Goal: Transaction & Acquisition: Complete application form

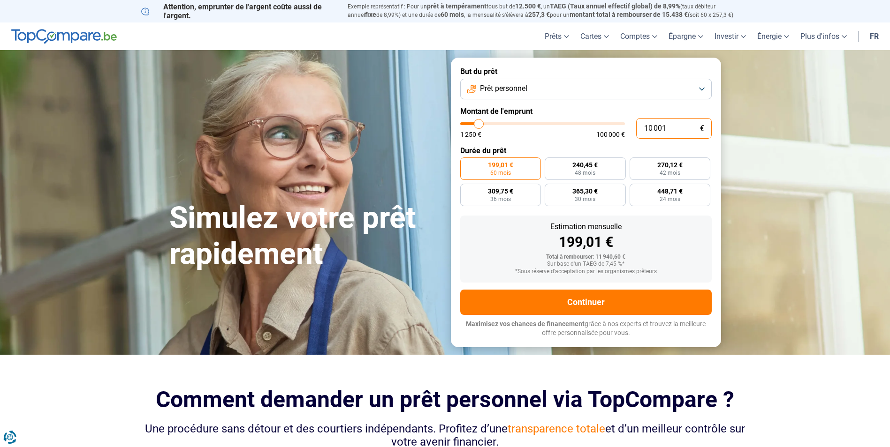
drag, startPoint x: 642, startPoint y: 130, endPoint x: 671, endPoint y: 134, distance: 28.5
click at [671, 134] on input "10 001" at bounding box center [673, 128] width 75 height 21
type input "1"
type input "1250"
type input "15"
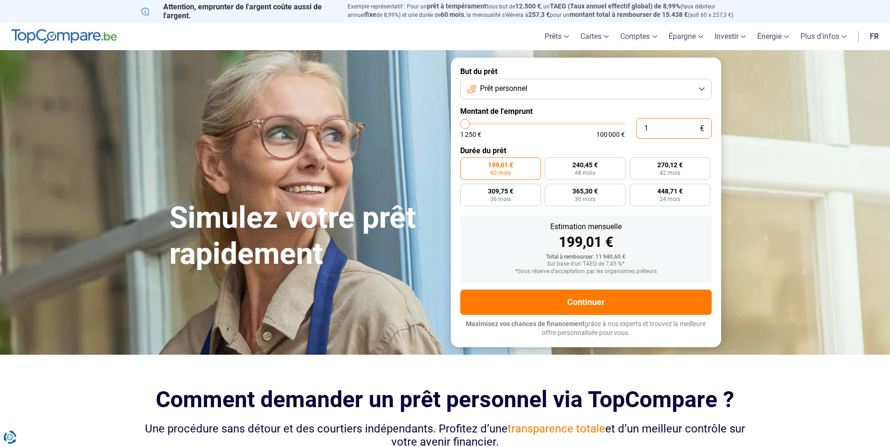
type input "1250"
type input "150"
type input "1250"
type input "1 500"
type input "1500"
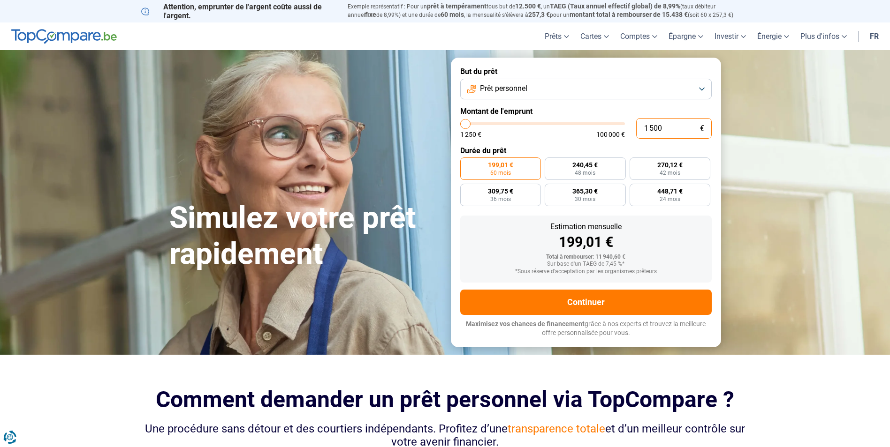
type input "15 000"
type input "15000"
type input "15 000"
click at [667, 166] on span "405,14 €" at bounding box center [669, 165] width 25 height 7
click at [635, 164] on input "405,14 € 42 mois" at bounding box center [632, 161] width 6 height 6
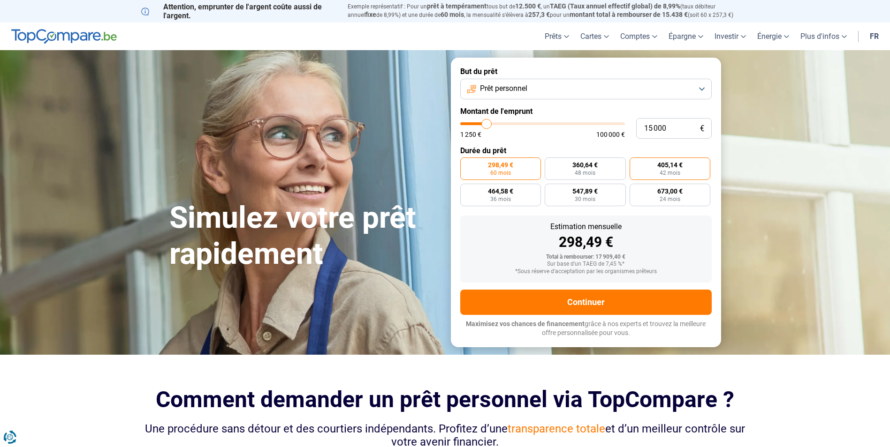
radio input "true"
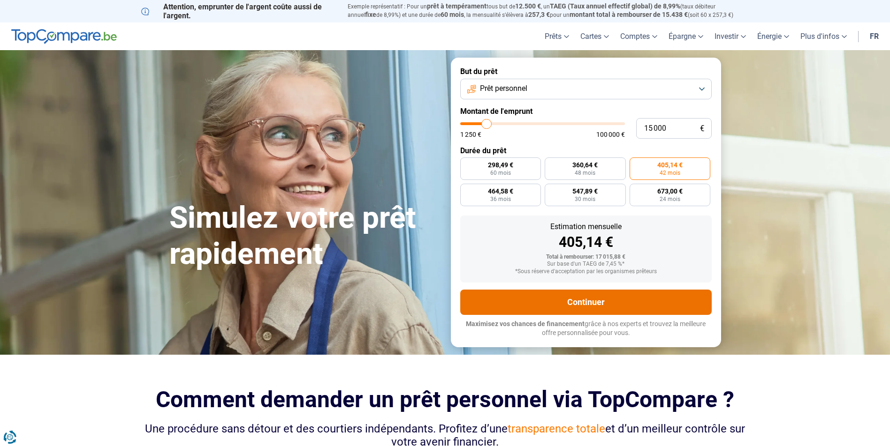
click at [580, 302] on button "Continuer" at bounding box center [585, 302] width 251 height 25
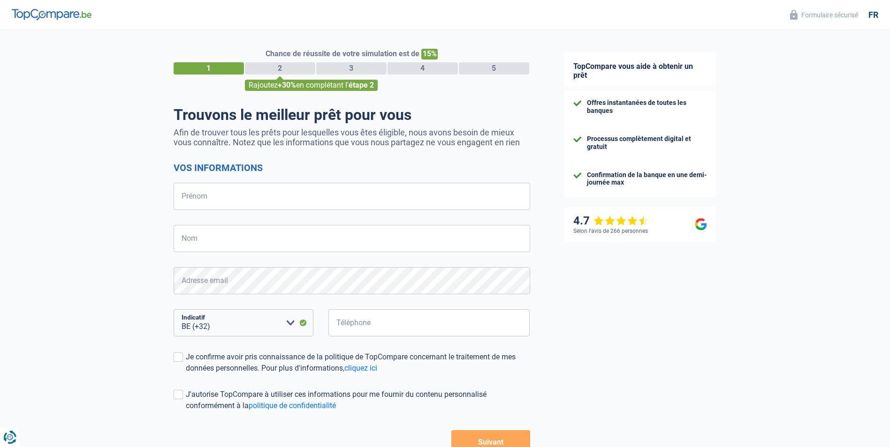
select select "32"
click at [226, 197] on input "Prénom" at bounding box center [352, 196] width 356 height 27
type input "Joseph"
type input "Tabury"
type input "485726484"
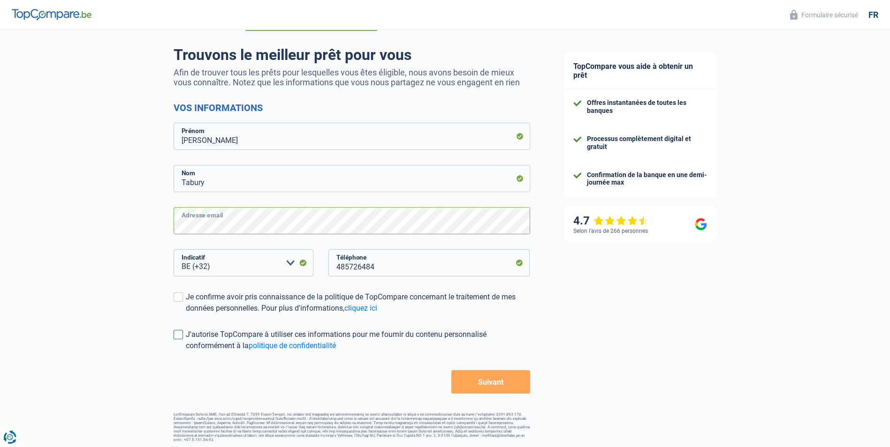
scroll to position [62, 0]
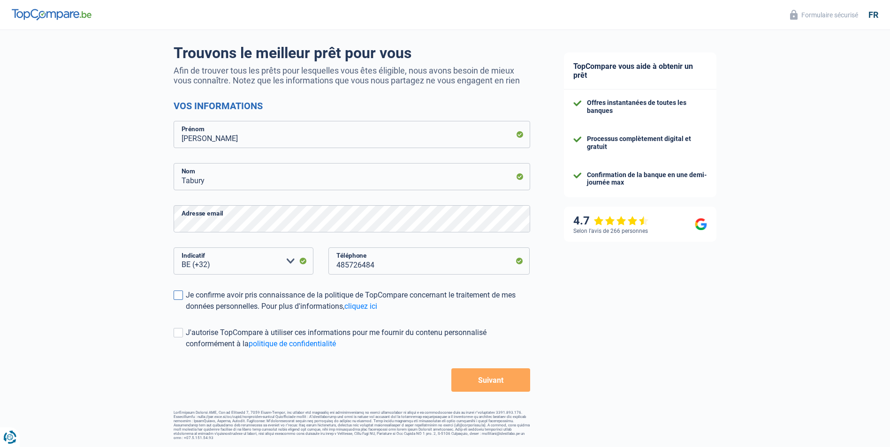
drag, startPoint x: 176, startPoint y: 296, endPoint x: 192, endPoint y: 309, distance: 20.0
click at [176, 296] on span at bounding box center [178, 295] width 9 height 9
click at [186, 312] on input "Je confirme avoir pris connaissance de la politique de TopCompare concernant le…" at bounding box center [186, 312] width 0 height 0
click at [176, 336] on span at bounding box center [178, 332] width 9 height 9
click at [186, 350] on input "J'autorise TopCompare à utiliser ces informations pour me fournir du contenu pe…" at bounding box center [186, 350] width 0 height 0
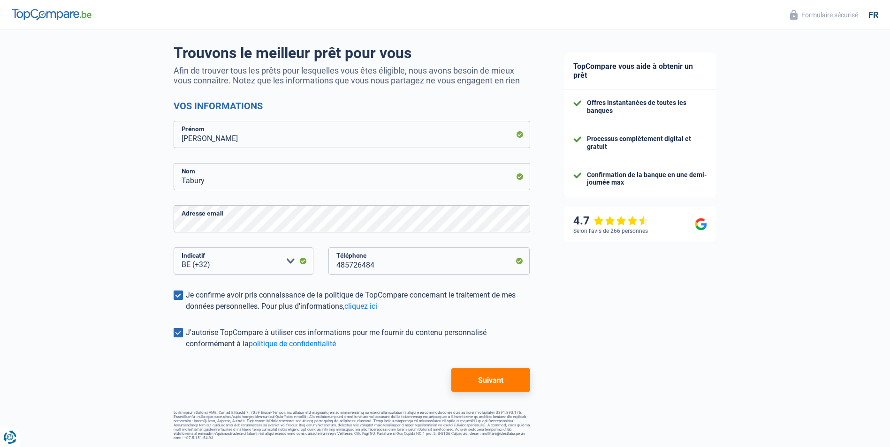
click at [487, 380] on button "Suivant" at bounding box center [490, 380] width 78 height 23
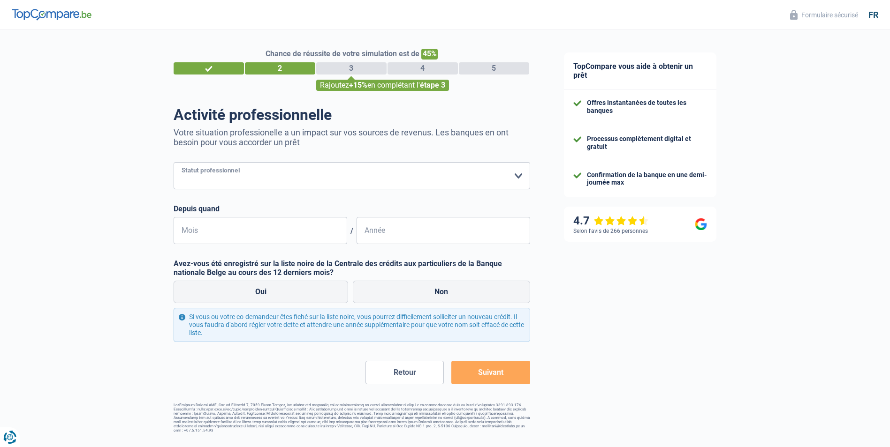
click at [517, 180] on select "Ouvrier Employé privé Employé public Invalide Indépendant Pensionné Chômeur Mut…" at bounding box center [352, 175] width 356 height 27
select select "publicEmployee"
click at [174, 163] on select "Ouvrier Employé privé Employé public Invalide Indépendant Pensionné Chômeur Mut…" at bounding box center [352, 175] width 356 height 27
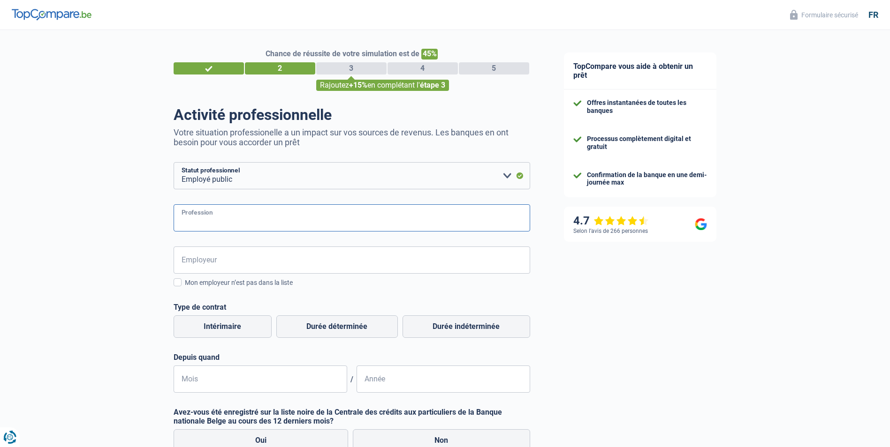
click at [278, 225] on input "Profession" at bounding box center [352, 217] width 356 height 27
drag, startPoint x: 229, startPoint y: 222, endPoint x: 310, endPoint y: 227, distance: 81.3
click at [310, 227] on input "Fonctionnaire SPF Affaires étrangères" at bounding box center [352, 217] width 356 height 27
type input "Fonctionnaire"
click at [226, 264] on input "Employeur" at bounding box center [352, 260] width 356 height 27
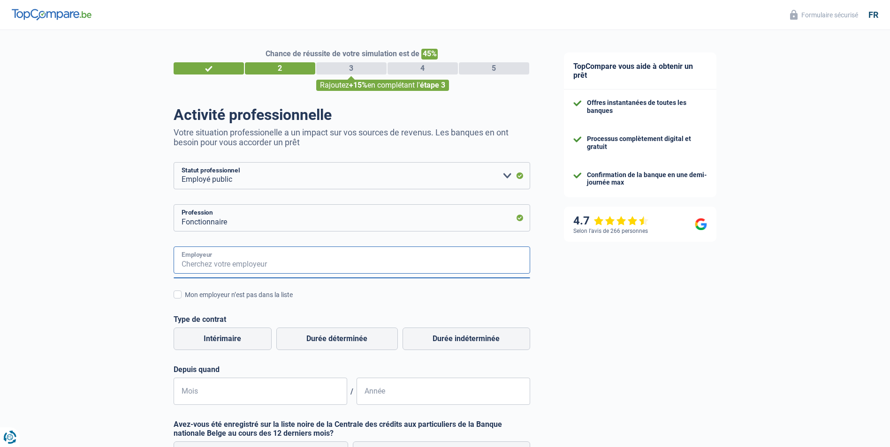
paste input "SPF Affaires étrangères"
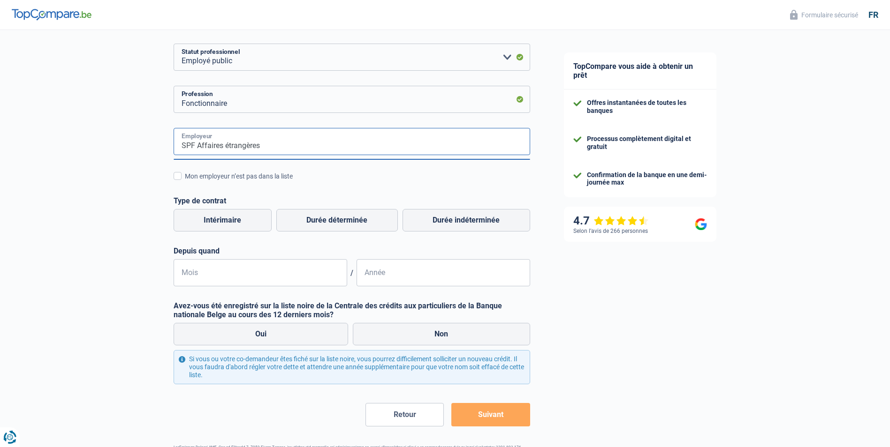
scroll to position [141, 0]
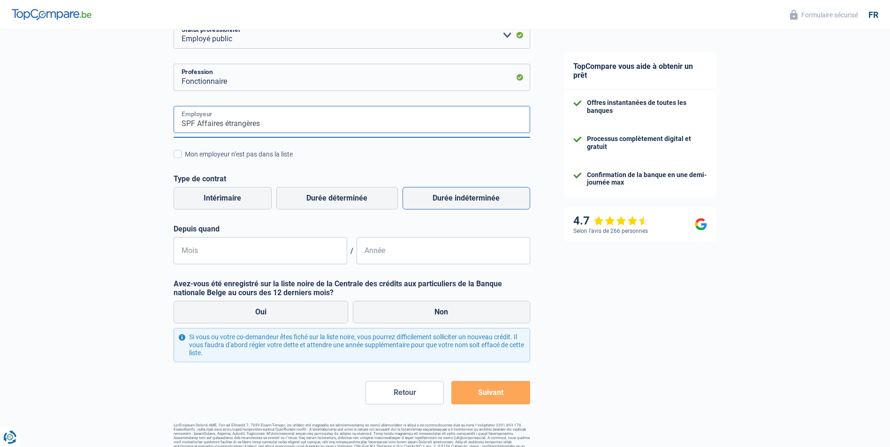
type input "SPF Affaires étrangères"
click at [466, 202] on label "Durée indéterminée" at bounding box center [466, 198] width 128 height 23
click at [466, 202] on input "Durée indéterminée" at bounding box center [466, 198] width 128 height 23
radio input "true"
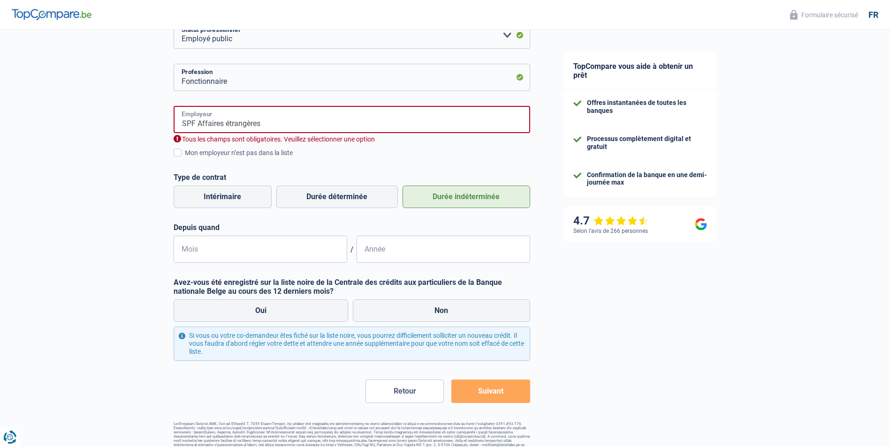
click at [272, 117] on input "SPF Affaires étrangères" at bounding box center [352, 119] width 356 height 27
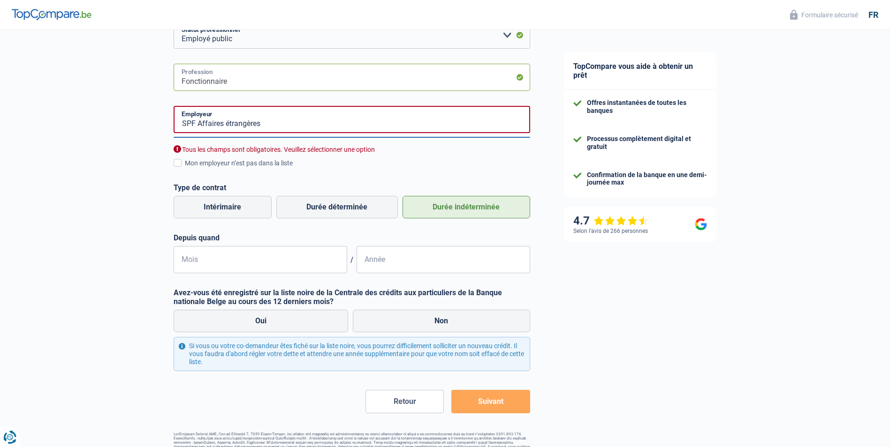
click at [257, 77] on input "Fonctionnaire" at bounding box center [352, 77] width 356 height 27
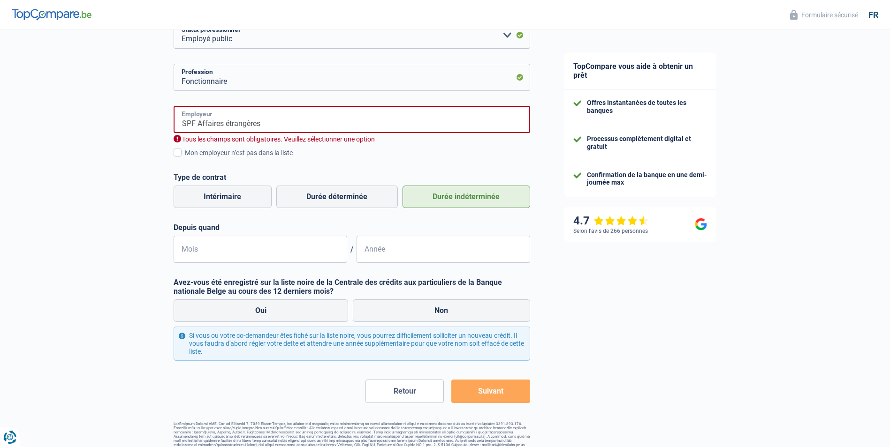
click at [271, 123] on input "SPF Affaires étrangères" at bounding box center [352, 119] width 356 height 27
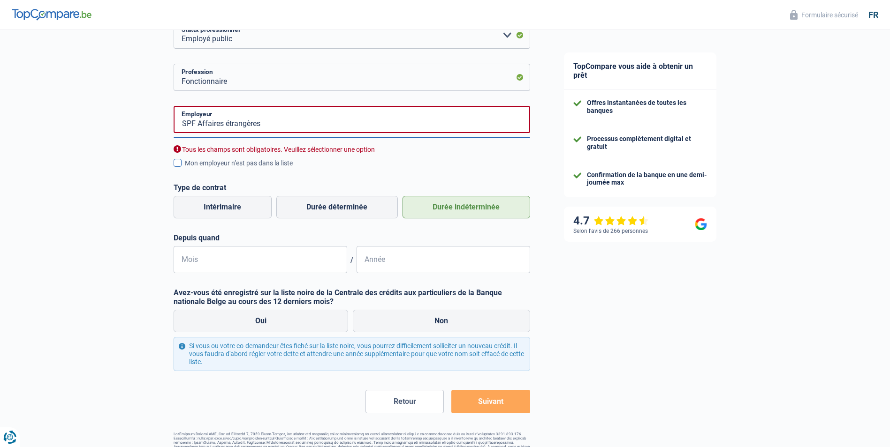
click at [180, 163] on span at bounding box center [178, 163] width 8 height 8
click at [185, 168] on input "Mon employeur n’est pas dans la liste" at bounding box center [185, 168] width 0 height 0
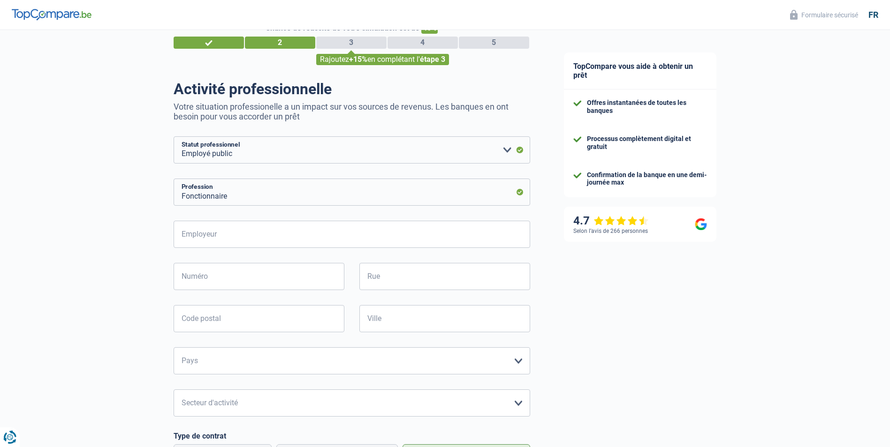
scroll to position [47, 0]
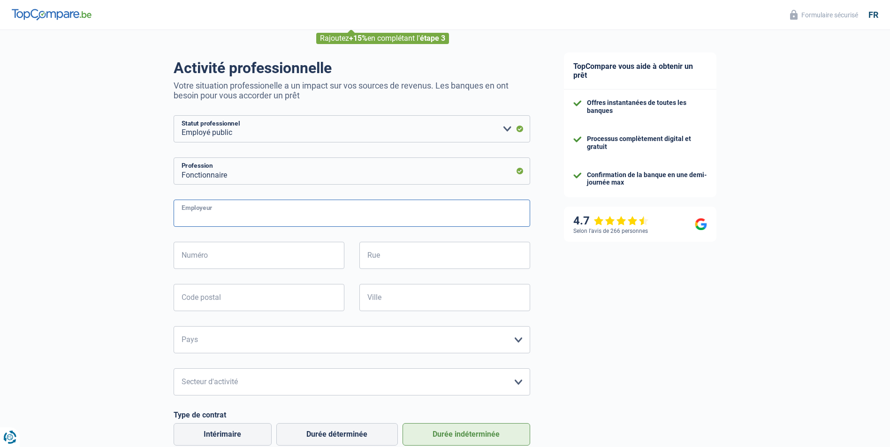
click at [245, 213] on input "Employeur" at bounding box center [352, 213] width 356 height 27
type input "SPF Affaires étrangères"
click at [301, 258] on input "Numéro" at bounding box center [259, 255] width 171 height 27
type input "Rue des Petits Carmes"
click at [433, 269] on input "Rue" at bounding box center [444, 255] width 171 height 27
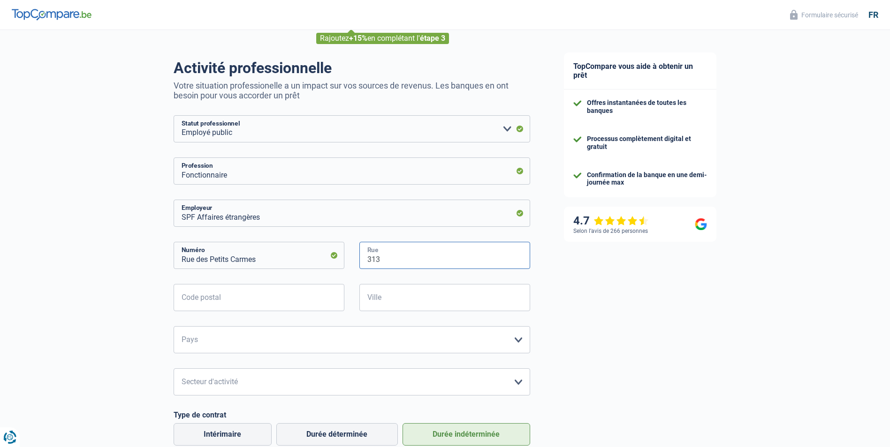
drag, startPoint x: 390, startPoint y: 260, endPoint x: 364, endPoint y: 261, distance: 25.3
click at [364, 261] on input "313" at bounding box center [444, 255] width 171 height 27
type input "313"
click at [260, 261] on input "Rue des Petits Carmes" at bounding box center [259, 255] width 171 height 27
drag, startPoint x: 392, startPoint y: 257, endPoint x: 348, endPoint y: 256, distance: 43.2
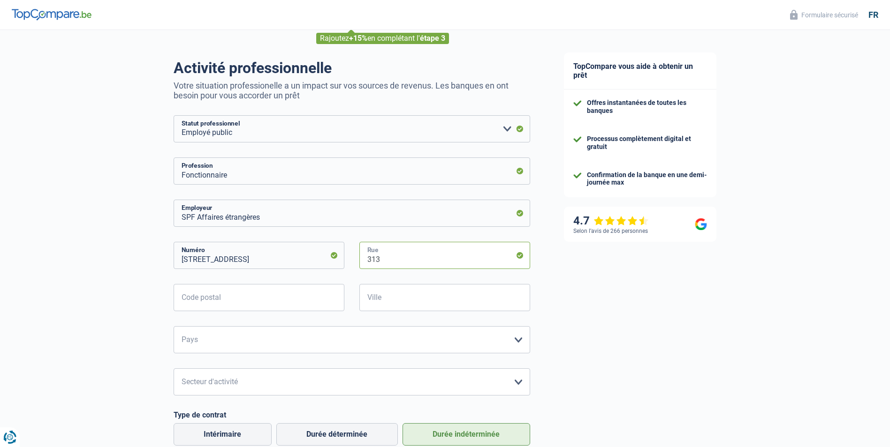
click at [348, 256] on div "Rue des Petits Carmes 15 Numéro 313 Rue" at bounding box center [351, 263] width 370 height 42
drag, startPoint x: 256, startPoint y: 261, endPoint x: 167, endPoint y: 257, distance: 88.2
click at [167, 257] on div "Rue des Petits Carmes 15 Numéro" at bounding box center [258, 263] width 185 height 42
type input "15"
click at [358, 253] on div "313 Rue" at bounding box center [444, 263] width 185 height 42
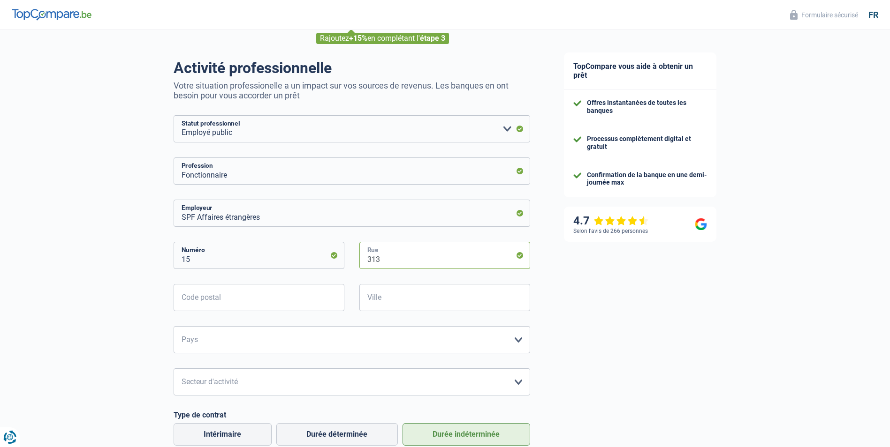
paste input "Rue des Petits Carmes"
type input "Rue des Petits Carmes"
click at [239, 304] on input "Code postal" at bounding box center [259, 297] width 171 height 27
type input "1000"
click at [392, 300] on input "Ville" at bounding box center [444, 297] width 171 height 27
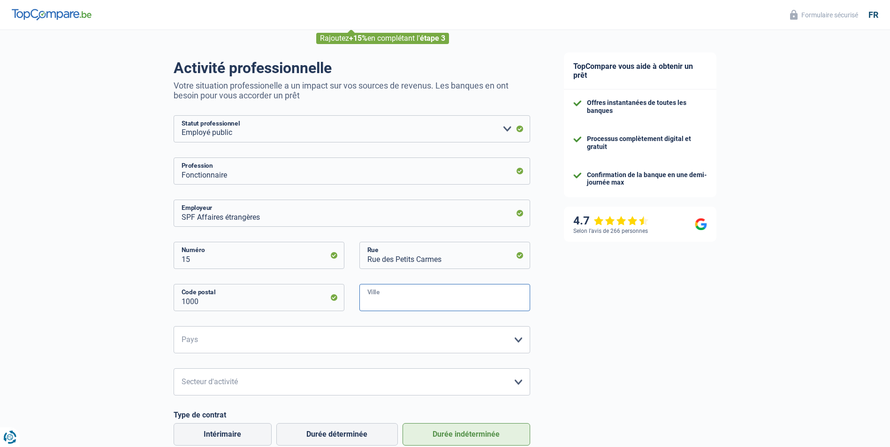
type input "Bruxelles"
click at [275, 336] on select "Belgique France Allemagne Italie Luxembourg Pays-Bas Espagne Suisse Veuillez sé…" at bounding box center [352, 339] width 356 height 27
select select "BE"
click at [174, 327] on select "Belgique France Allemagne Italie Luxembourg Pays-Bas Espagne Suisse Veuillez sé…" at bounding box center [352, 339] width 356 height 27
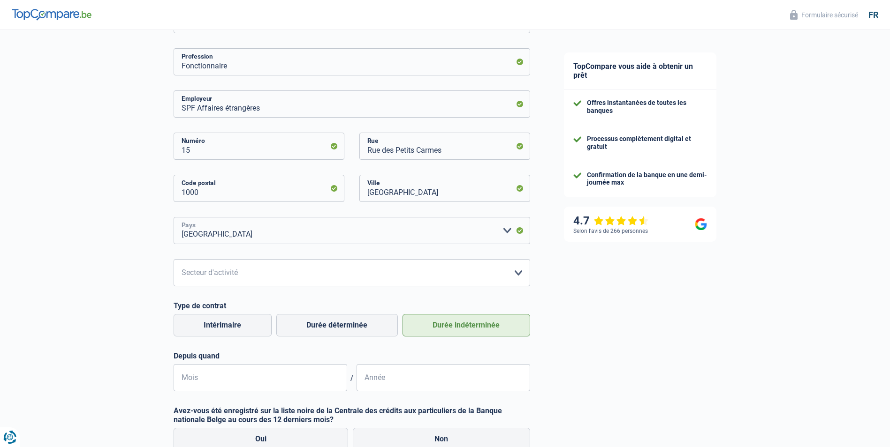
scroll to position [188, 0]
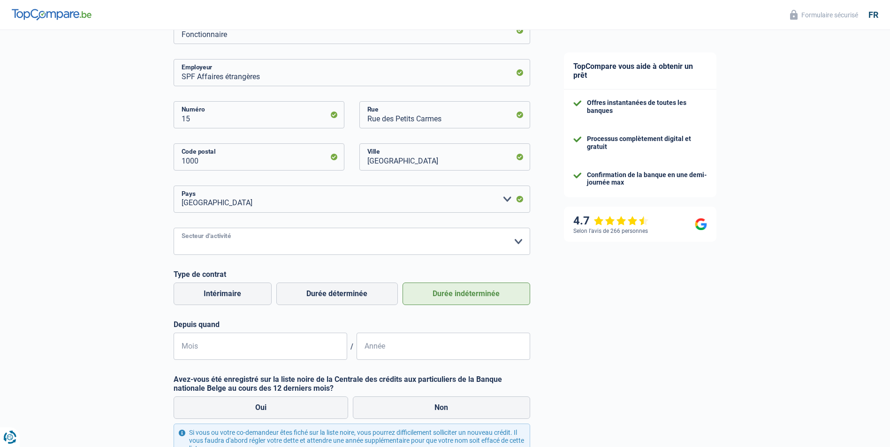
click at [517, 242] on select "Agriculture/Pêche Industrie Horeca Courier/Fitness/Taxi Construction Banques/As…" at bounding box center [352, 241] width 356 height 27
select select "stateUniversityEu"
click at [174, 229] on select "Agriculture/Pêche Industrie Horeca Courier/Fitness/Taxi Construction Banques/As…" at bounding box center [352, 241] width 356 height 27
click at [284, 351] on input "Mois" at bounding box center [261, 346] width 174 height 27
type input "02"
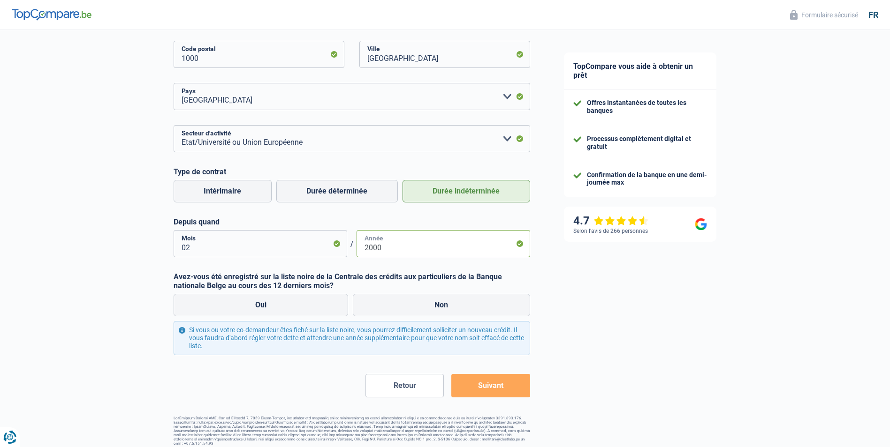
scroll to position [296, 0]
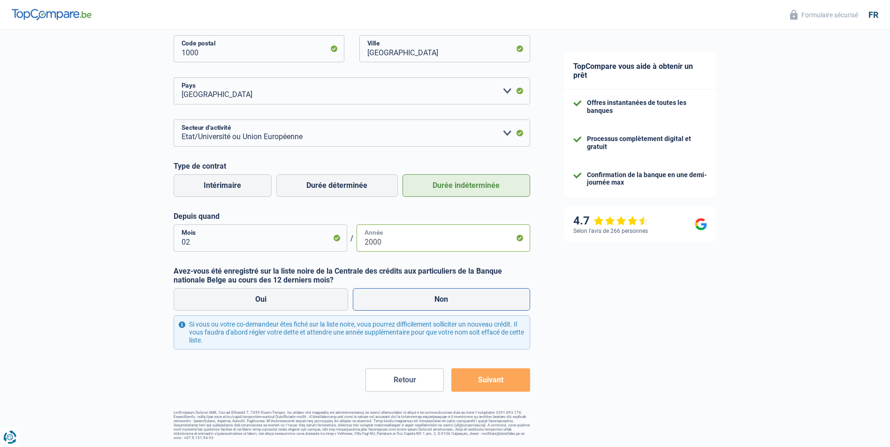
type input "2000"
click at [397, 299] on label "Non" at bounding box center [441, 299] width 177 height 23
click at [397, 299] on input "Non" at bounding box center [441, 299] width 177 height 23
radio input "true"
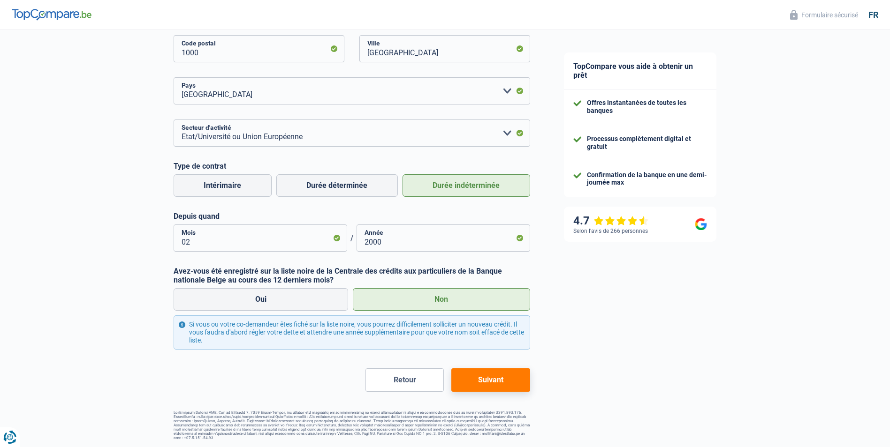
click at [482, 381] on button "Suivant" at bounding box center [490, 380] width 78 height 23
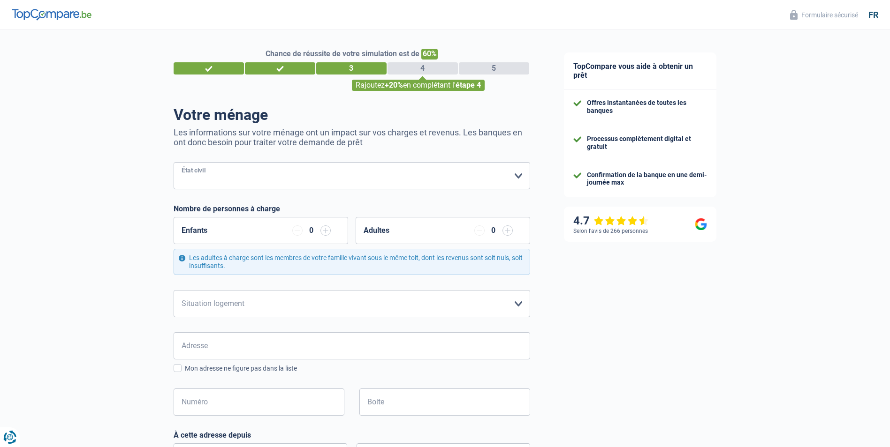
click at [276, 178] on select "Célibataire Marié(e) Cohabitant(e) légal(e) Divorcé(e) Veuf(ve) Séparé (de fait…" at bounding box center [352, 175] width 356 height 27
select select "divorced"
click at [174, 163] on select "Célibataire Marié(e) Cohabitant(e) légal(e) Divorcé(e) Veuf(ve) Séparé (de fait…" at bounding box center [352, 175] width 356 height 27
click at [325, 232] on input "button" at bounding box center [325, 231] width 10 height 10
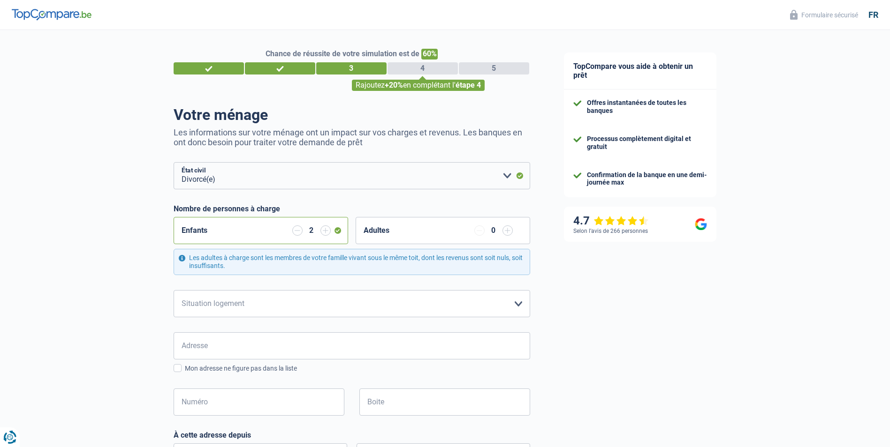
click at [325, 232] on input "button" at bounding box center [325, 231] width 10 height 10
click at [518, 308] on select "Locataire Propriétaire avec prêt hypothécaire Propriétaire sans prêt hypothécai…" at bounding box center [352, 303] width 356 height 27
select select "ownerWithMortgage"
click at [174, 291] on select "Locataire Propriétaire avec prêt hypothécaire Propriétaire sans prêt hypothécai…" at bounding box center [352, 303] width 356 height 27
click at [320, 352] on input "Adresse" at bounding box center [352, 345] width 356 height 27
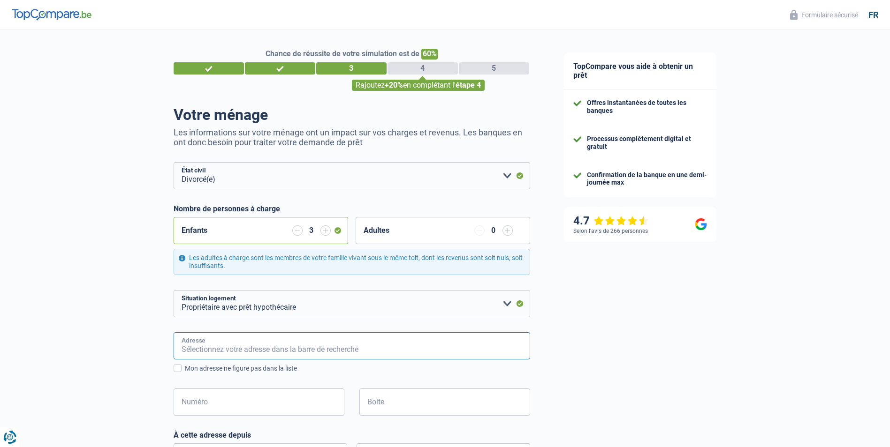
type input "rue de la cambre 313"
type input "Belgique"
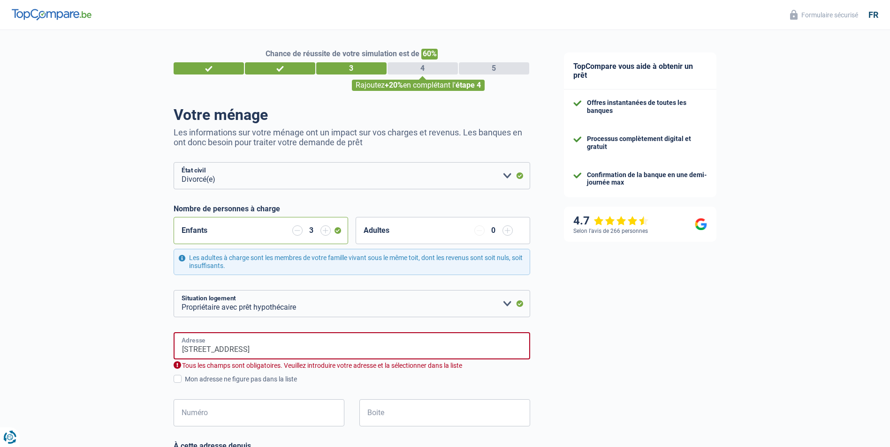
type input "Belgique"
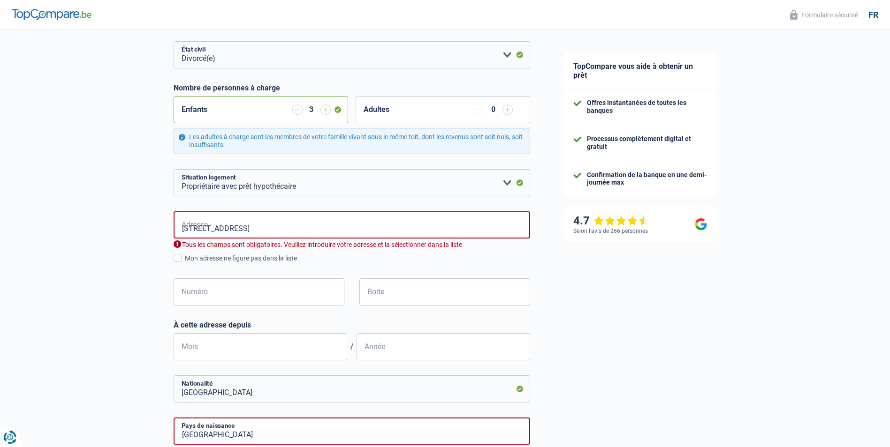
scroll to position [141, 0]
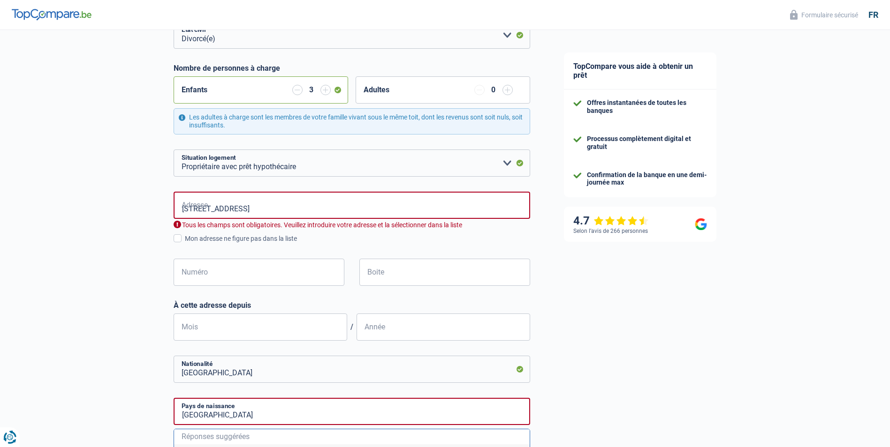
click at [257, 210] on input "rue de la cambre 313" at bounding box center [352, 205] width 356 height 27
drag, startPoint x: 257, startPoint y: 210, endPoint x: 170, endPoint y: 205, distance: 86.9
click at [170, 205] on div "Chance de réussite de votre simulation est de 60% 1 2 3 4 5 Rajoutez +20% en co…" at bounding box center [273, 250] width 547 height 729
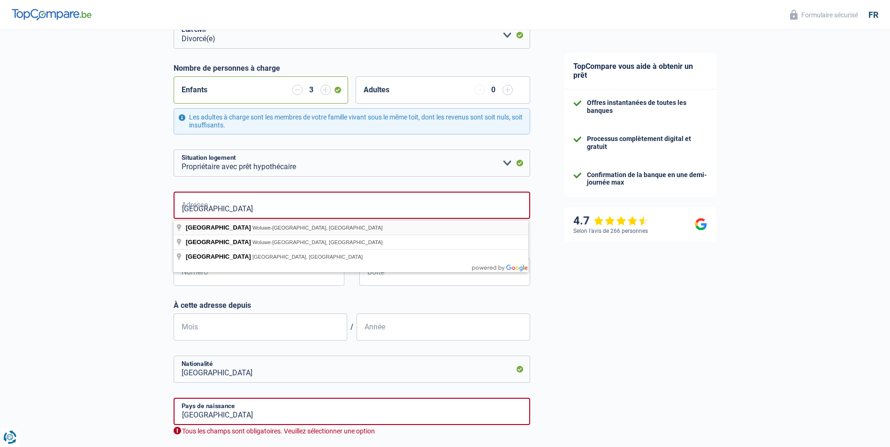
type input "Rue de la Cambre, Woluwe-Saint-Pierre, Belgique"
select select "BE"
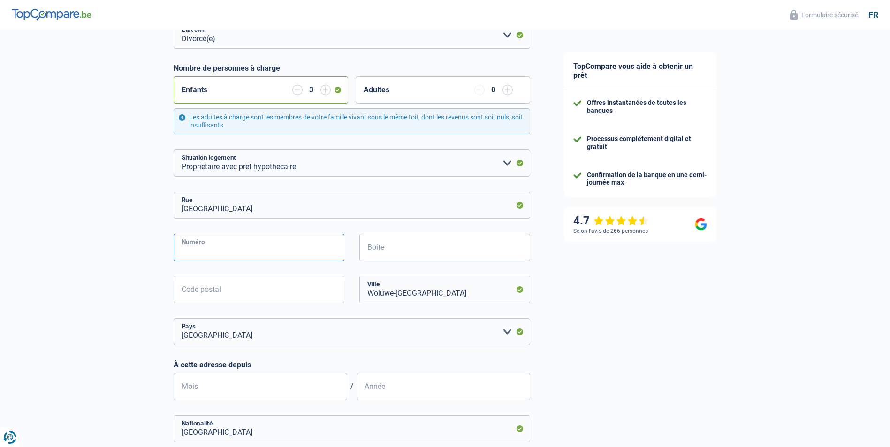
click at [234, 248] on input "Numéro" at bounding box center [259, 247] width 171 height 27
type input "313"
drag, startPoint x: 197, startPoint y: 292, endPoint x: 205, endPoint y: 288, distance: 8.8
click at [198, 291] on input "Code postal" at bounding box center [259, 289] width 171 height 27
type input "1150"
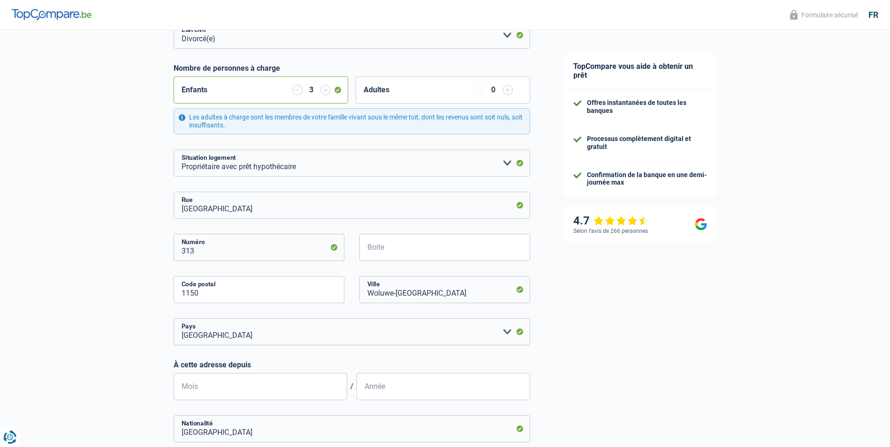
click at [396, 359] on form "Célibataire Marié(e) Cohabitant(e) légal(e) Divorcé(e) Veuf(ve) Séparé (de fait…" at bounding box center [352, 322] width 356 height 601
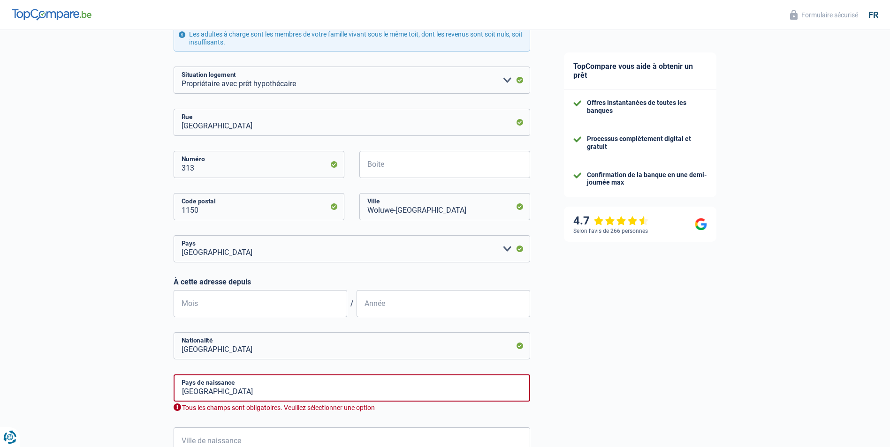
scroll to position [234, 0]
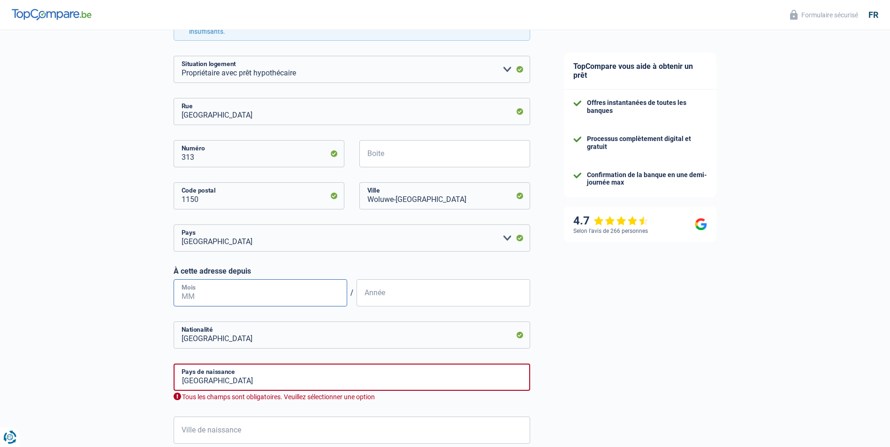
click at [265, 295] on input "Mois" at bounding box center [261, 292] width 174 height 27
type input "07"
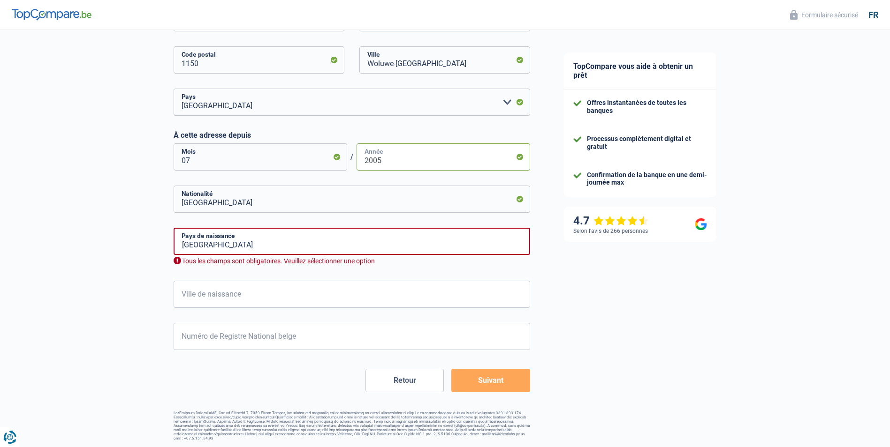
scroll to position [371, 0]
type input "2005"
click at [260, 247] on input "Belgique" at bounding box center [352, 240] width 356 height 27
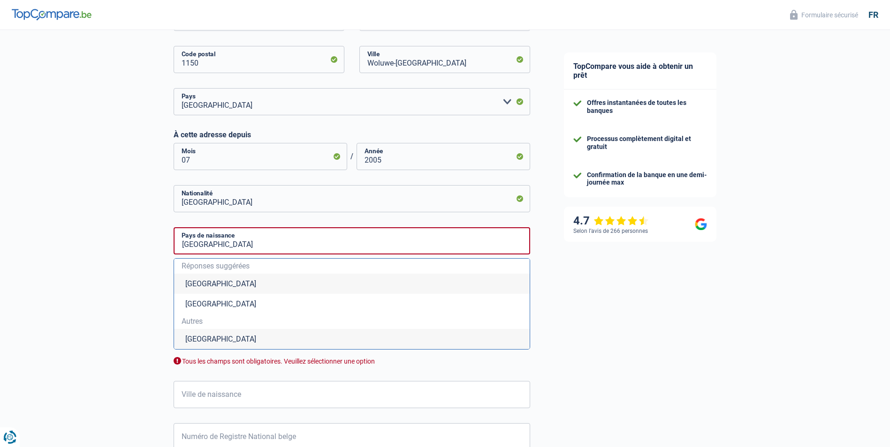
click at [220, 286] on li "Belgique" at bounding box center [351, 284] width 355 height 20
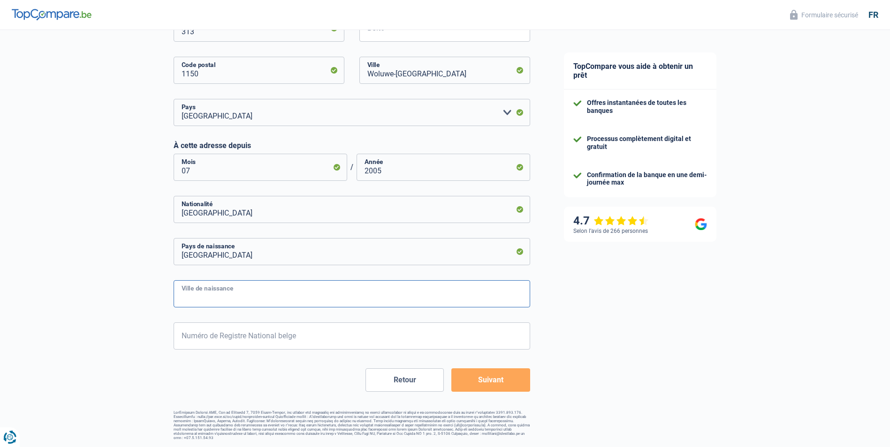
click at [241, 302] on input "Ville de naissance" at bounding box center [352, 293] width 356 height 27
type input "Liège"
click at [311, 343] on input "Numéro de Registre National belge" at bounding box center [352, 336] width 356 height 27
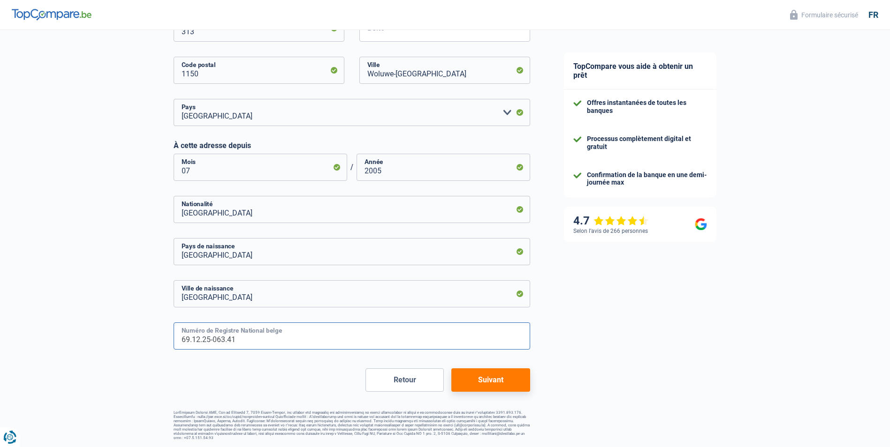
type input "69.12.25-063.41"
click at [494, 378] on button "Suivant" at bounding box center [490, 380] width 78 height 23
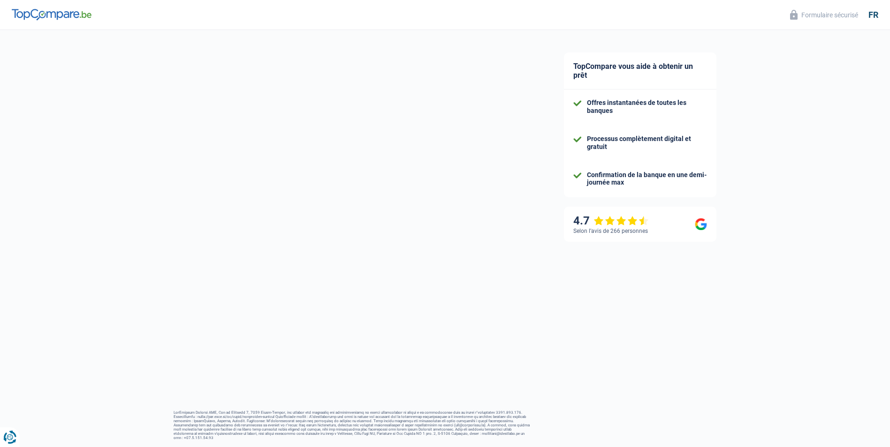
select select "familyAllowances"
select select "netSalary"
select select "mealVouchers"
select select "mortgage"
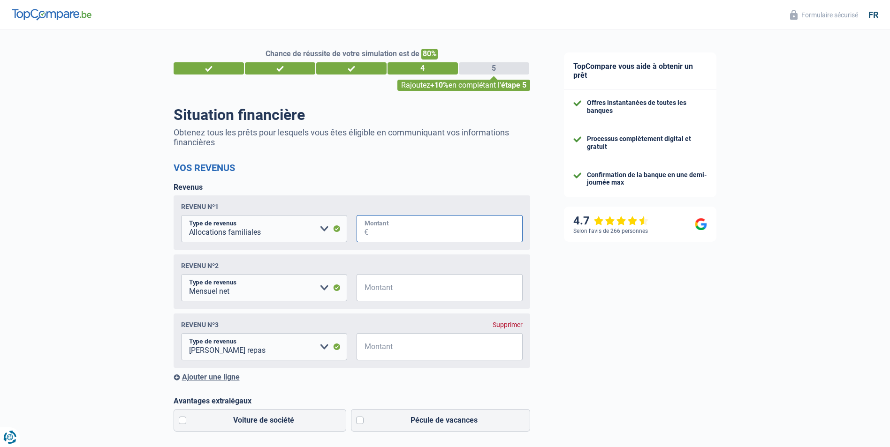
click at [387, 234] on input "Montant" at bounding box center [445, 228] width 154 height 27
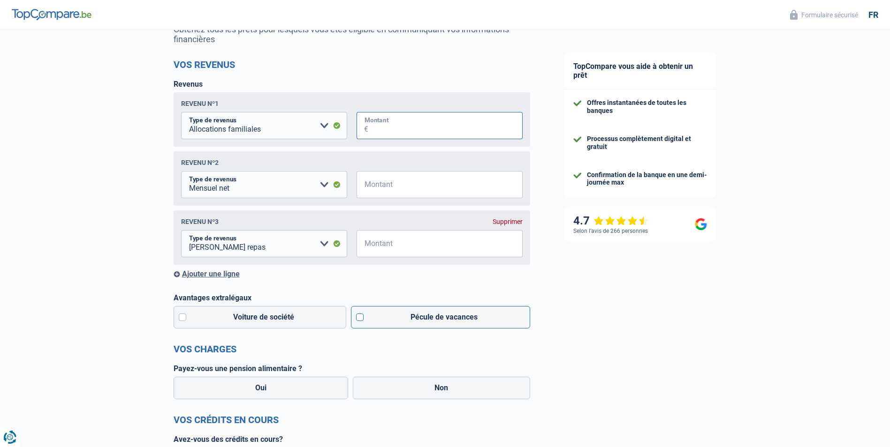
scroll to position [141, 0]
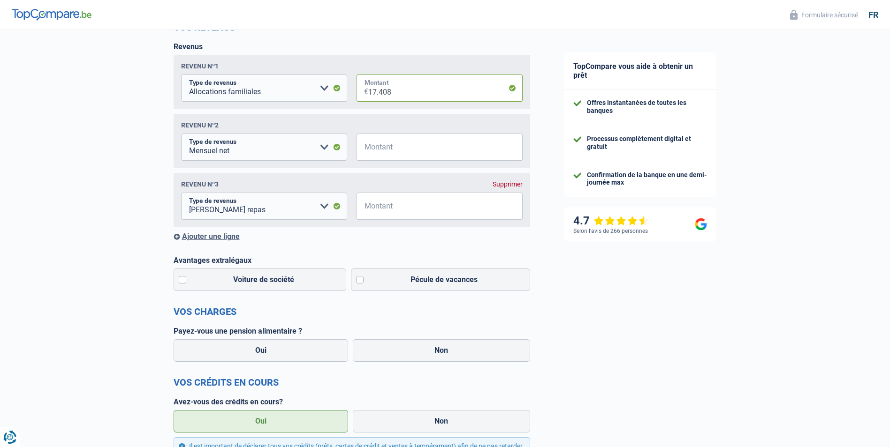
drag, startPoint x: 394, startPoint y: 91, endPoint x: 383, endPoint y: 93, distance: 11.3
click at [383, 93] on input "17.408" at bounding box center [445, 88] width 154 height 27
type input "174"
click at [324, 153] on select "Allocation d'handicap Allocations chômage Allocations familiales Chèques repas …" at bounding box center [264, 147] width 166 height 27
click at [402, 153] on input "Montant" at bounding box center [445, 147] width 154 height 27
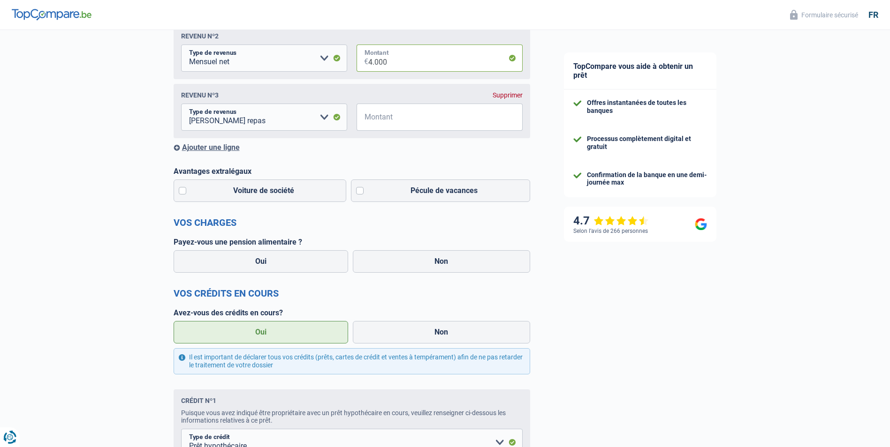
scroll to position [234, 0]
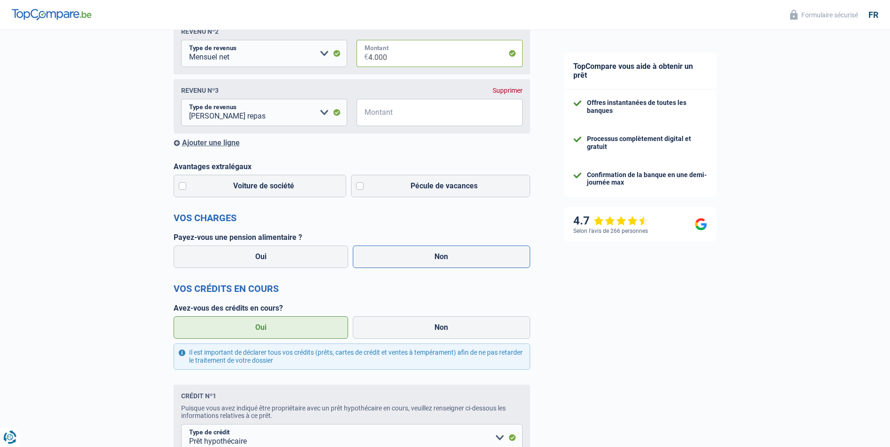
type input "4.000"
click at [439, 263] on label "Non" at bounding box center [441, 257] width 177 height 23
click at [439, 263] on input "Non" at bounding box center [441, 257] width 177 height 23
radio input "true"
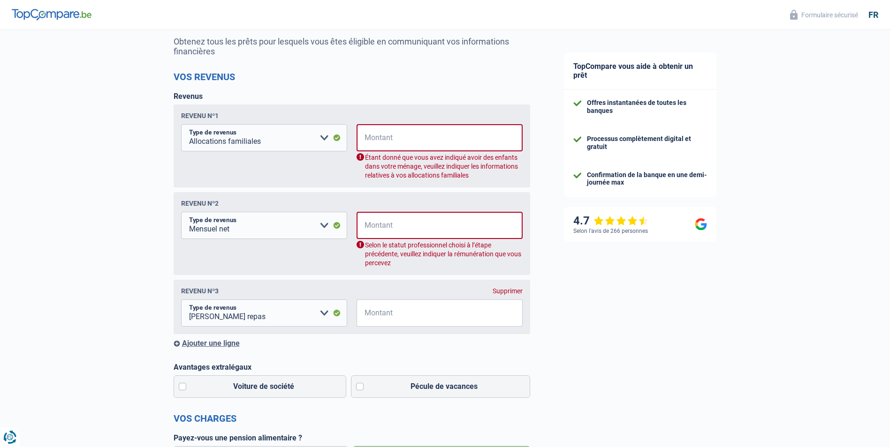
scroll to position [0, 0]
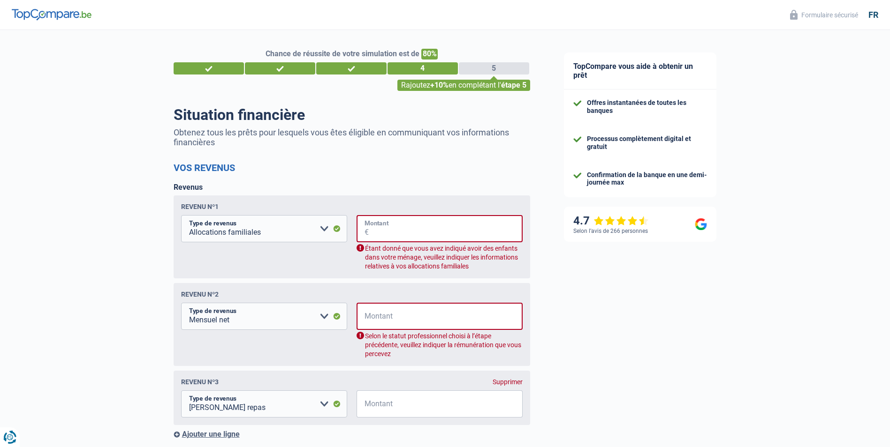
click at [376, 236] on input "Montant" at bounding box center [446, 228] width 154 height 27
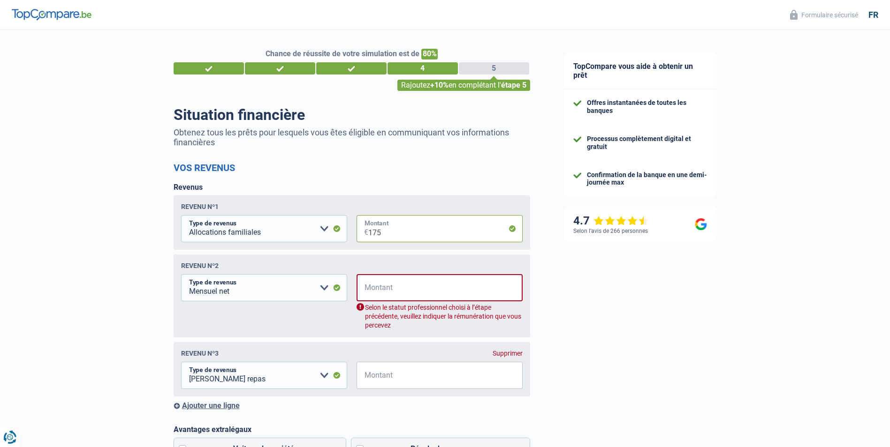
type input "175"
click at [385, 286] on input "Montant" at bounding box center [446, 287] width 154 height 27
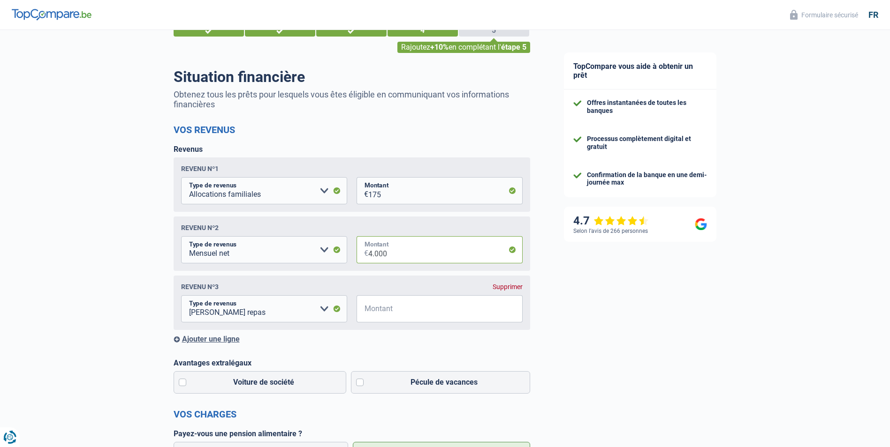
scroll to position [94, 0]
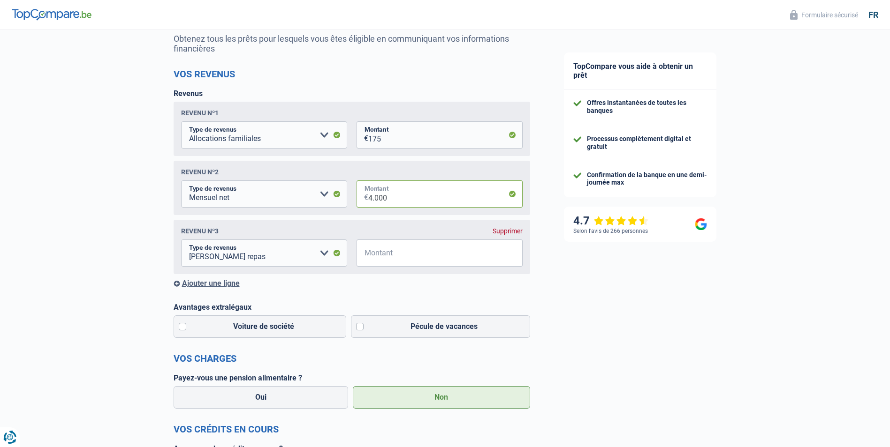
type input "4.000"
click at [404, 256] on input "Montant" at bounding box center [445, 253] width 154 height 27
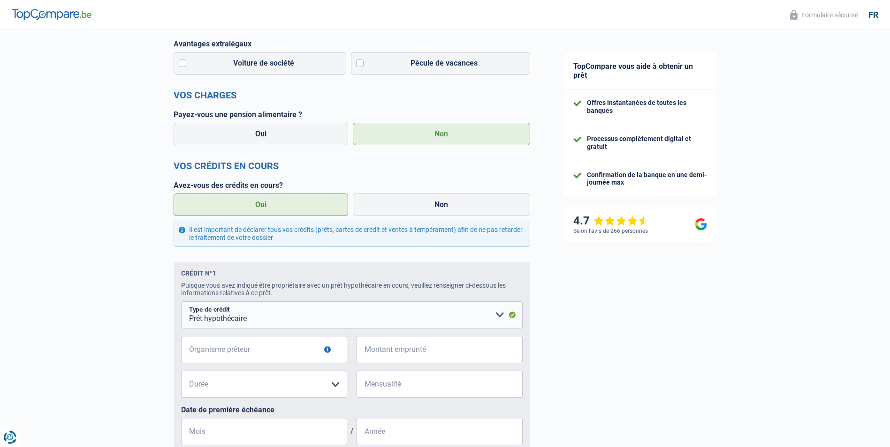
scroll to position [375, 0]
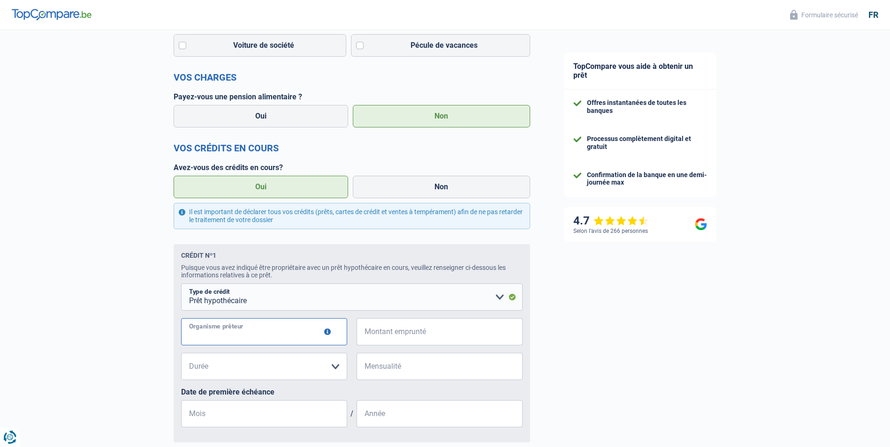
click at [277, 338] on input "Organisme prêteur" at bounding box center [264, 331] width 166 height 27
type input "Bnp"
click at [390, 336] on input "Montant emprunté" at bounding box center [445, 331] width 154 height 27
click at [333, 371] on select "120 mois 180 mois 240 mois 300 mois 360 mois 420 mois Veuillez sélectionner une…" at bounding box center [264, 366] width 166 height 27
click at [391, 287] on select "Carte ou ouverture de crédit Prêt hypothécaire Vente à tempérament Prêt à tempé…" at bounding box center [351, 297] width 341 height 27
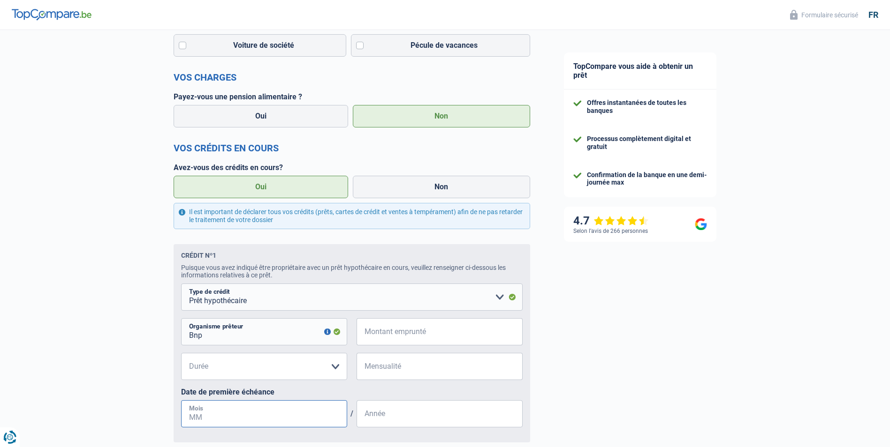
click at [233, 420] on input "Mois" at bounding box center [264, 413] width 166 height 27
click at [389, 338] on input "Montant emprunté" at bounding box center [445, 331] width 154 height 27
click at [333, 373] on select "120 mois 180 mois 240 mois 300 mois 360 mois 420 mois Veuillez sélectionner une…" at bounding box center [264, 366] width 166 height 27
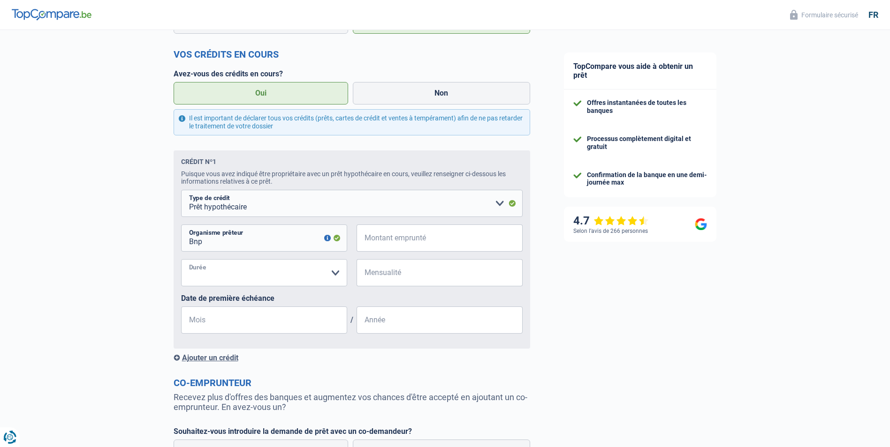
scroll to position [422, 0]
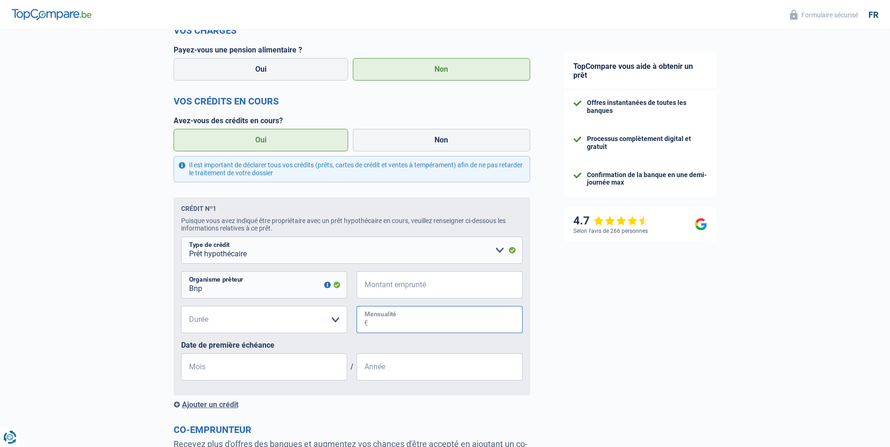
click at [377, 326] on input "Mensualité" at bounding box center [445, 319] width 154 height 27
type input "1.400"
click at [415, 291] on input "Montant emprunté" at bounding box center [445, 285] width 154 height 27
type input "400.000"
click at [335, 327] on select "120 mois 180 mois 240 mois 300 mois 360 mois 420 mois Veuillez sélectionner une…" at bounding box center [264, 319] width 166 height 27
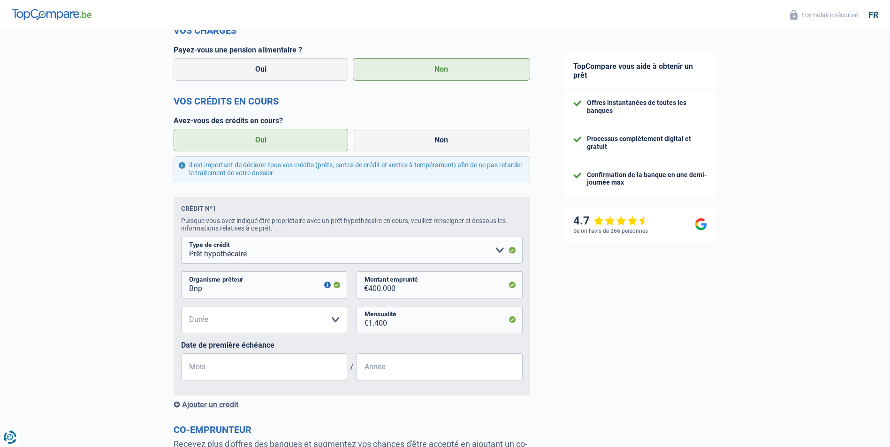
click at [395, 349] on label "Date de première échéance" at bounding box center [351, 345] width 341 height 9
click at [336, 325] on select "120 mois 180 mois 240 mois 300 mois 360 mois 420 mois Veuillez sélectionner une…" at bounding box center [264, 319] width 166 height 27
click at [276, 322] on select "120 mois 180 mois 240 mois 300 mois 360 mois 420 mois Veuillez sélectionner une…" at bounding box center [264, 319] width 166 height 27
click at [262, 319] on select "120 mois 180 mois 240 mois 300 mois 360 mois 420 mois Veuillez sélectionner une…" at bounding box center [264, 319] width 166 height 27
select select "300"
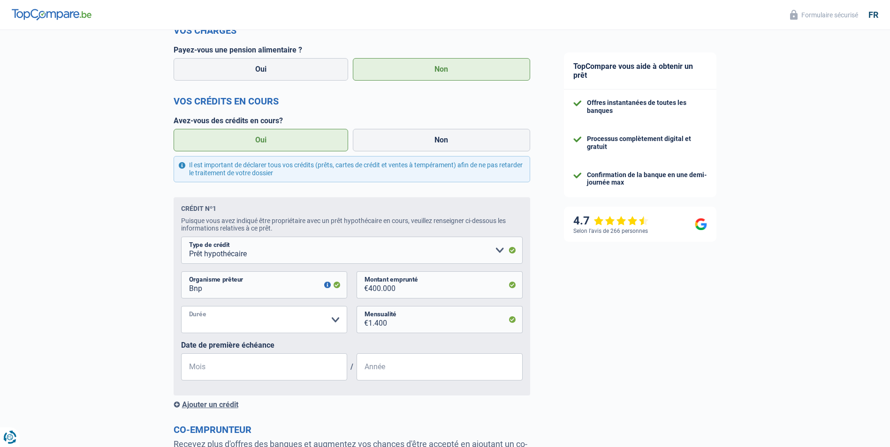
click at [181, 309] on select "120 mois 180 mois 240 mois 300 mois 360 mois 420 mois Veuillez sélectionner une…" at bounding box center [264, 319] width 166 height 27
click at [266, 374] on input "Mois" at bounding box center [264, 367] width 166 height 27
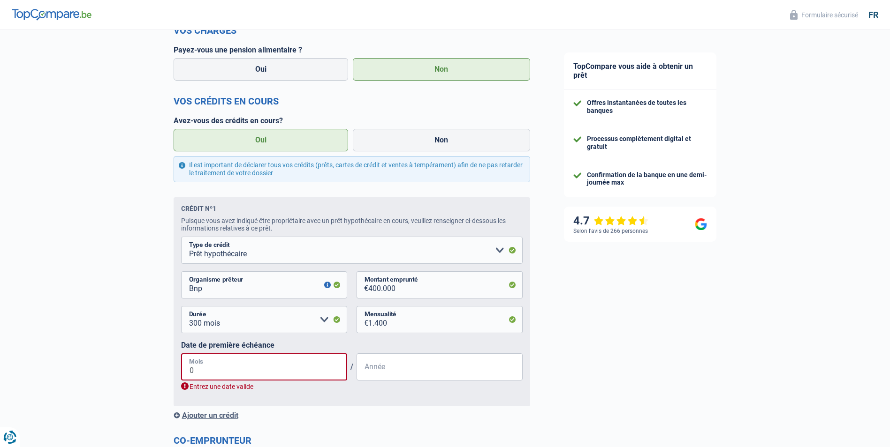
type input "07"
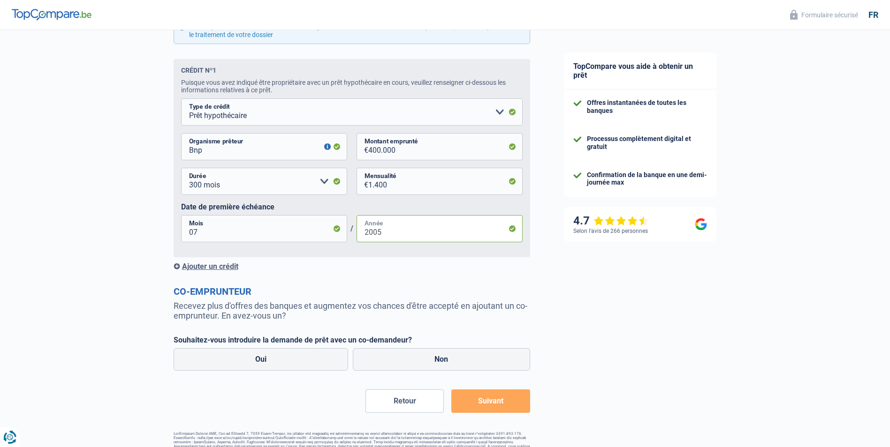
scroll to position [563, 0]
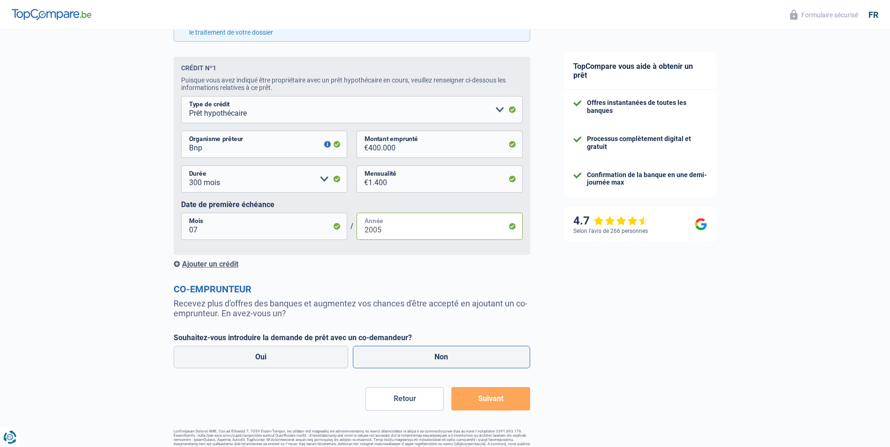
type input "2005"
click at [407, 360] on label "Non" at bounding box center [441, 357] width 177 height 23
click at [407, 360] on input "Non" at bounding box center [441, 357] width 177 height 23
radio input "true"
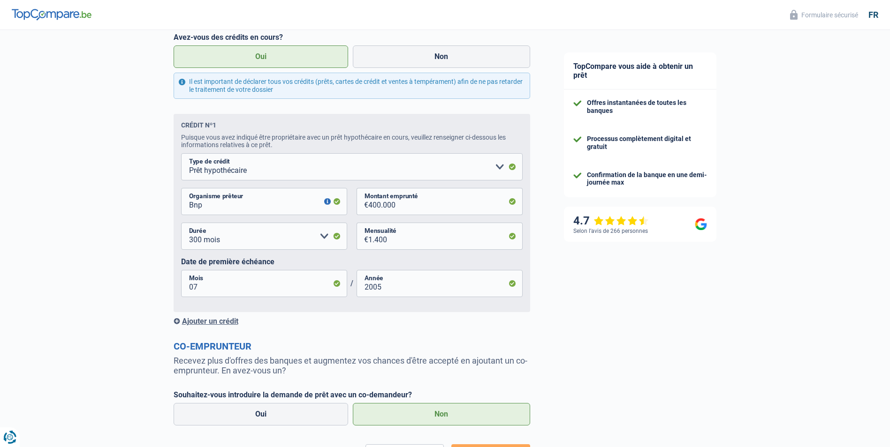
scroll to position [620, 0]
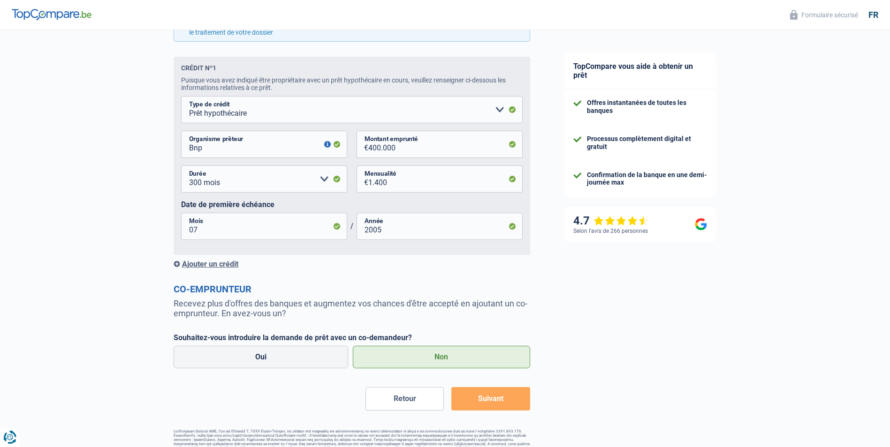
click at [475, 400] on button "Suivant" at bounding box center [490, 398] width 78 height 23
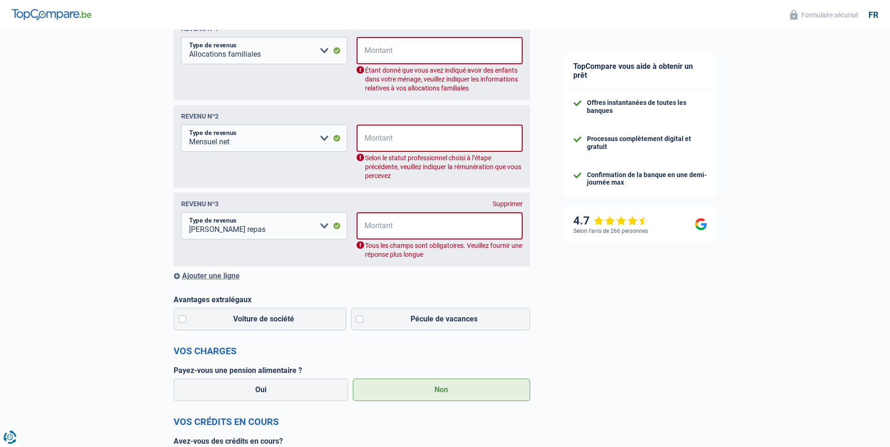
scroll to position [152, 0]
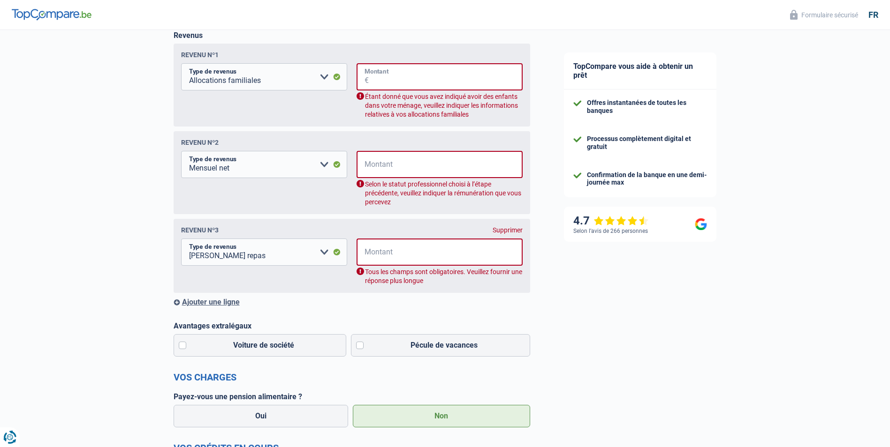
click at [373, 82] on input "Montant" at bounding box center [446, 76] width 154 height 27
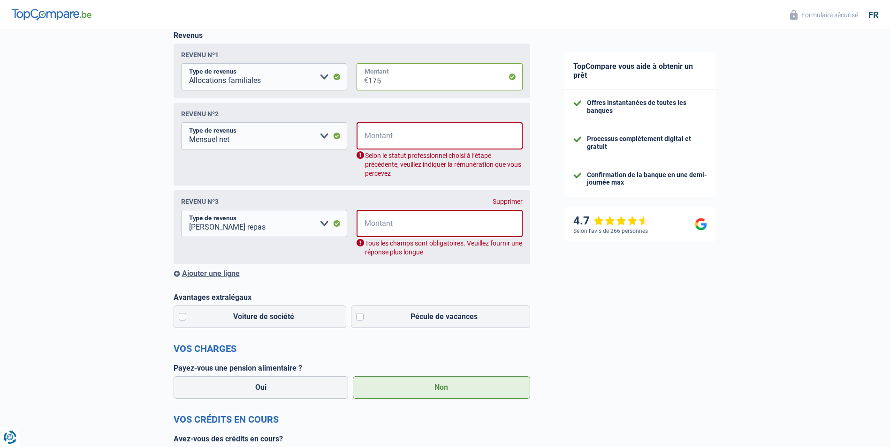
type input "175"
drag, startPoint x: 398, startPoint y: 137, endPoint x: 410, endPoint y: 129, distance: 14.8
click at [402, 135] on input "Montant" at bounding box center [446, 135] width 154 height 27
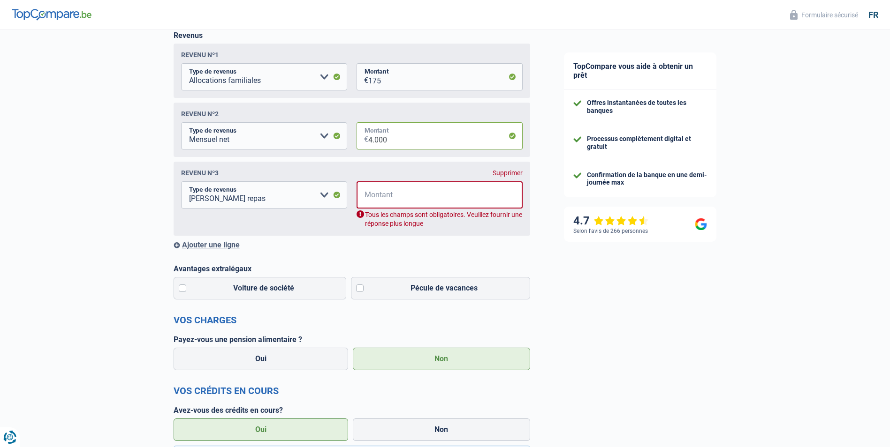
type input "4.000"
click at [326, 200] on select "Allocation d'handicap Allocations chômage Allocations familiales Chèques repas …" at bounding box center [264, 194] width 166 height 27
select select "rentalIncome"
click at [181, 184] on select "Allocation d'handicap Allocations chômage Allocations familiales Chèques repas …" at bounding box center [264, 194] width 166 height 27
click at [388, 196] on input "Montant" at bounding box center [446, 194] width 154 height 27
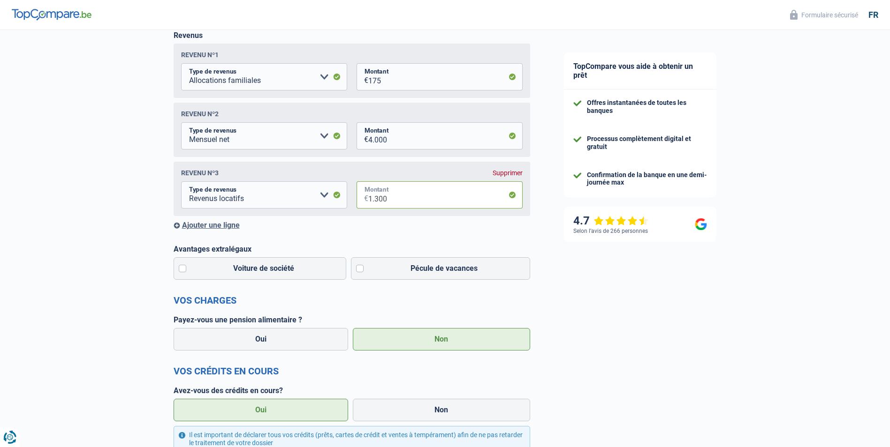
type input "1.300"
click at [403, 244] on form "Vos revenus Revenus Revenu nº1 Allocation d'handicap Allocations chômage Alloca…" at bounding box center [352, 415] width 356 height 811
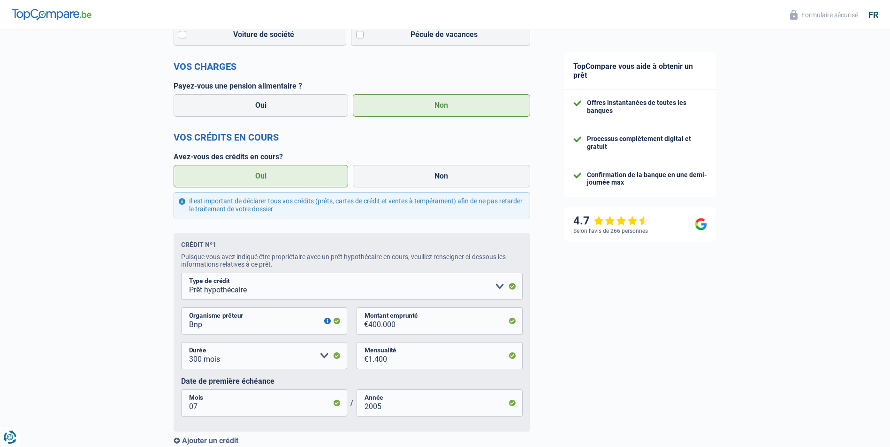
scroll to position [585, 0]
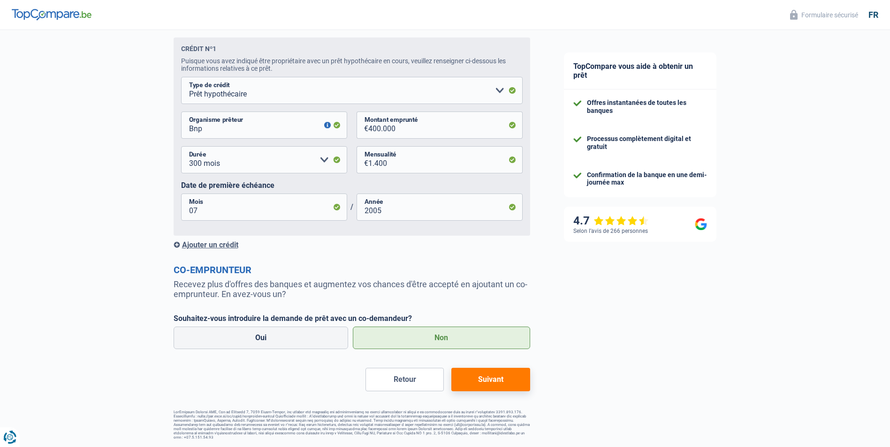
click at [486, 379] on button "Suivant" at bounding box center [490, 379] width 78 height 23
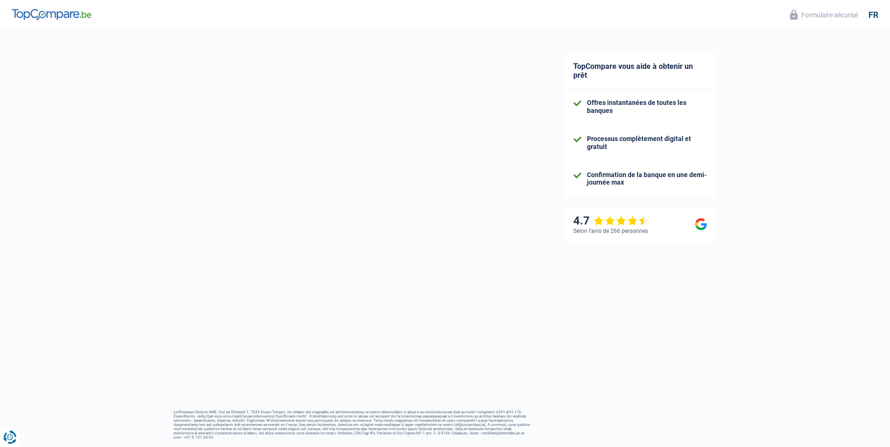
select select "60"
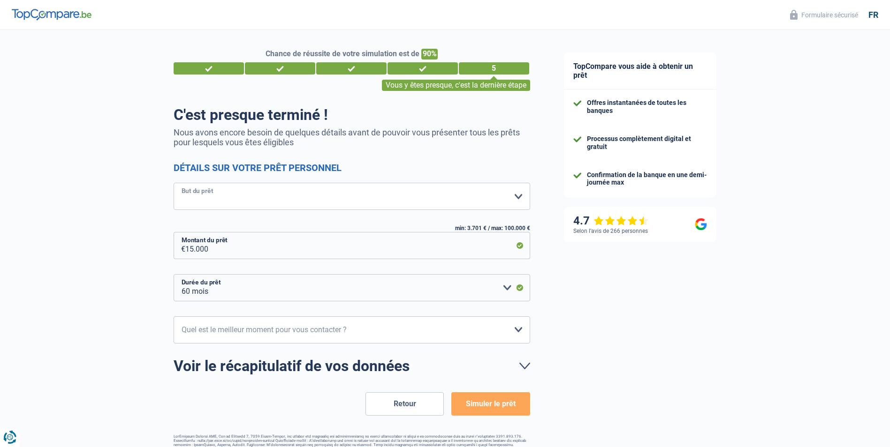
click at [520, 197] on select "Confort maison: meubles, textile, peinture, électroménager, outillage non-profe…" at bounding box center [352, 196] width 356 height 27
select select "familyEvent"
click at [174, 184] on select "Confort maison: meubles, textile, peinture, électroménager, outillage non-profe…" at bounding box center [352, 196] width 356 height 27
click at [518, 332] on select "10h-12h 12h-14h 14h-16h 16h-18h Veuillez sélectionner une option" at bounding box center [352, 330] width 356 height 27
select select "16-18"
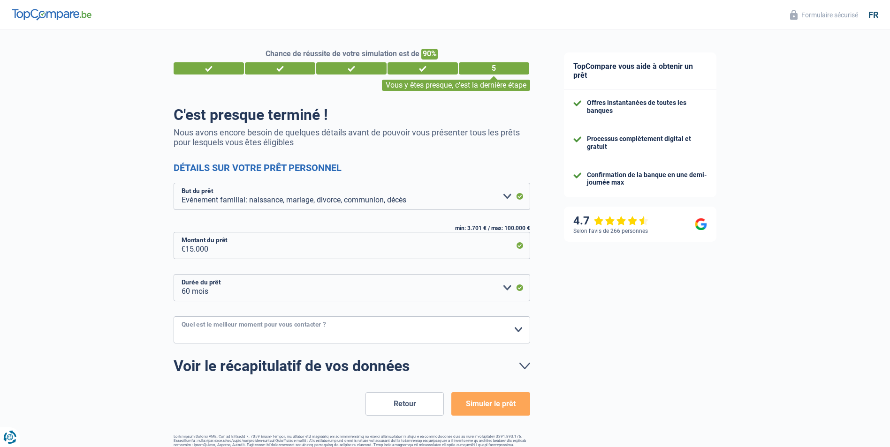
click at [174, 317] on select "10h-12h 12h-14h 14h-16h 16h-18h Veuillez sélectionner une option" at bounding box center [352, 330] width 356 height 27
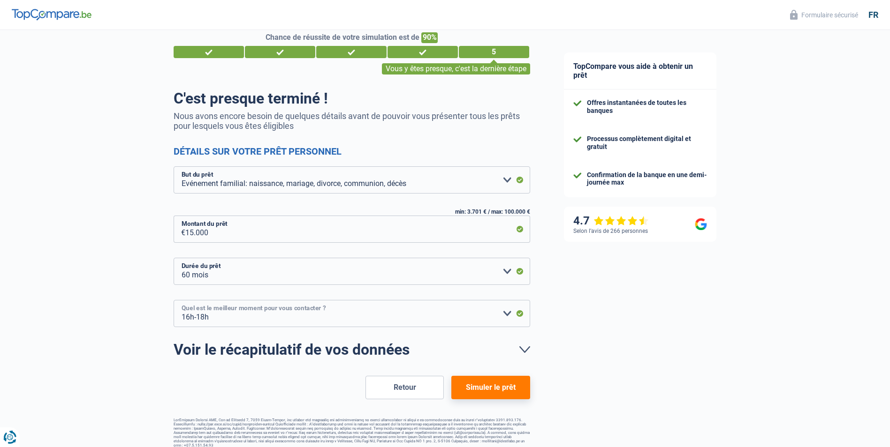
scroll to position [24, 0]
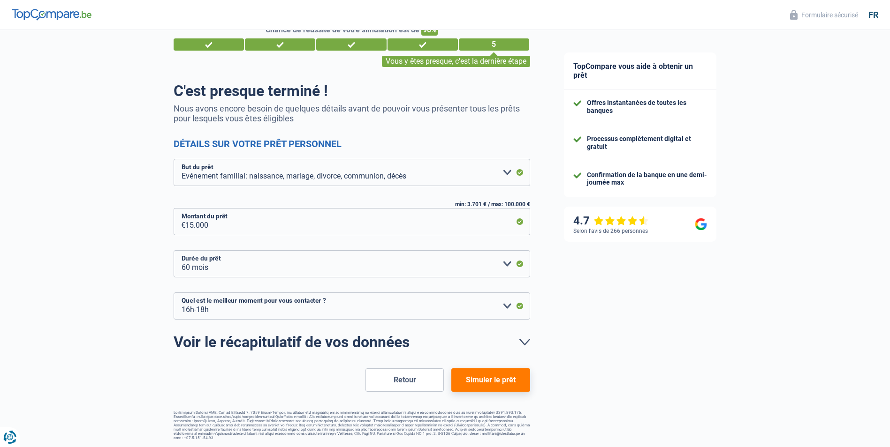
click at [489, 377] on button "Simuler le prêt" at bounding box center [490, 380] width 78 height 23
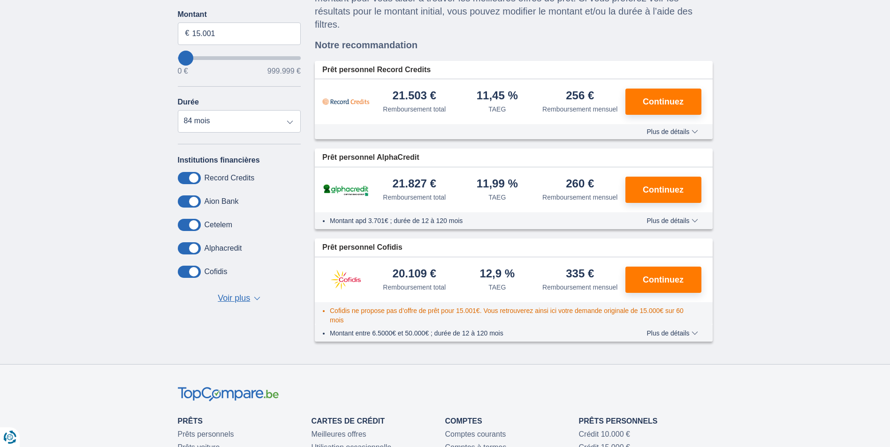
scroll to position [141, 0]
click at [659, 191] on span "Continuez" at bounding box center [662, 189] width 41 height 8
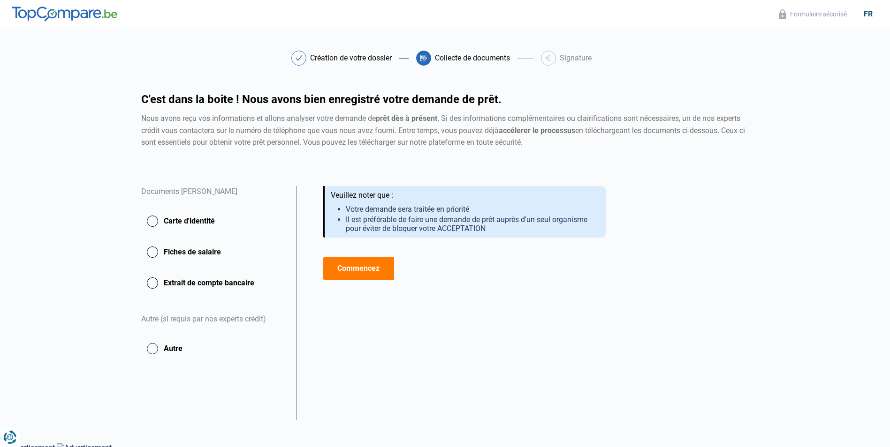
click at [360, 270] on button "Commencez" at bounding box center [358, 268] width 71 height 23
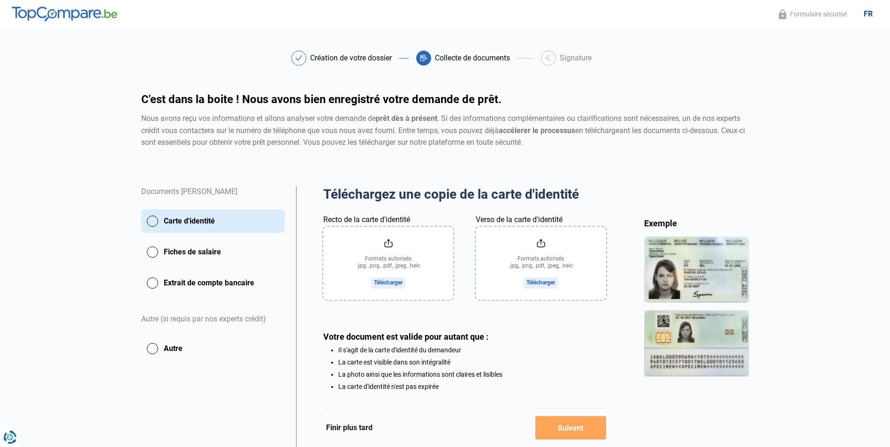
click at [392, 282] on input "Recto de la carte d'identité" at bounding box center [388, 263] width 130 height 73
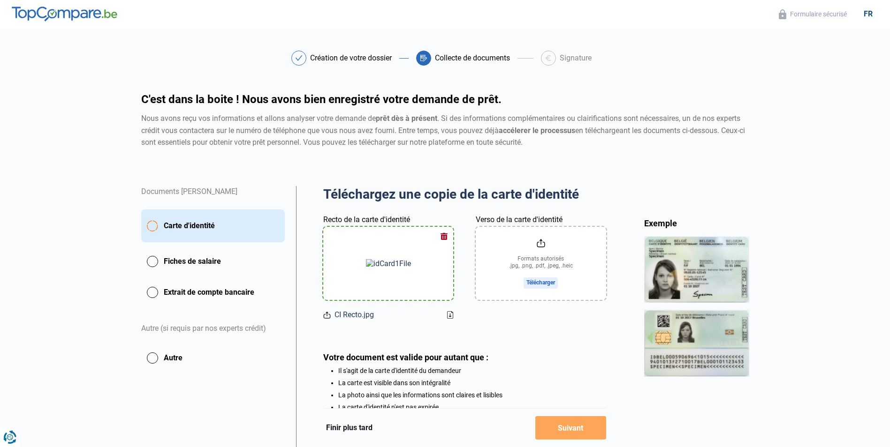
click at [531, 284] on input "Verso de la carte d'identité" at bounding box center [540, 263] width 130 height 73
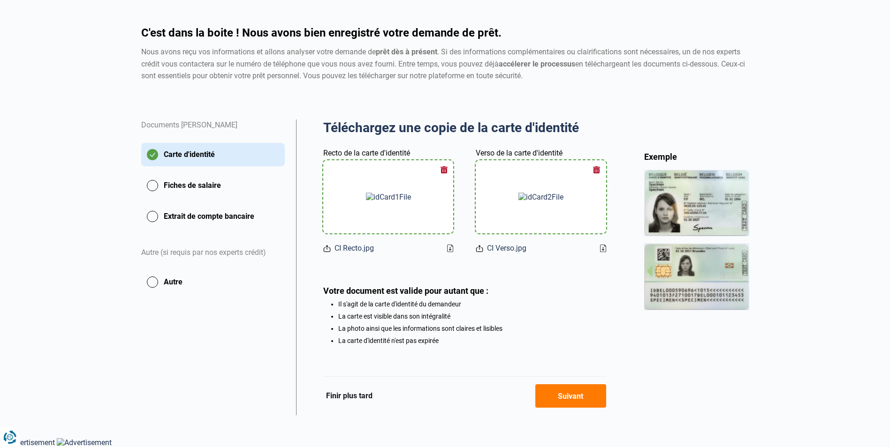
scroll to position [68, 0]
click at [562, 401] on button "Suivant" at bounding box center [570, 396] width 71 height 23
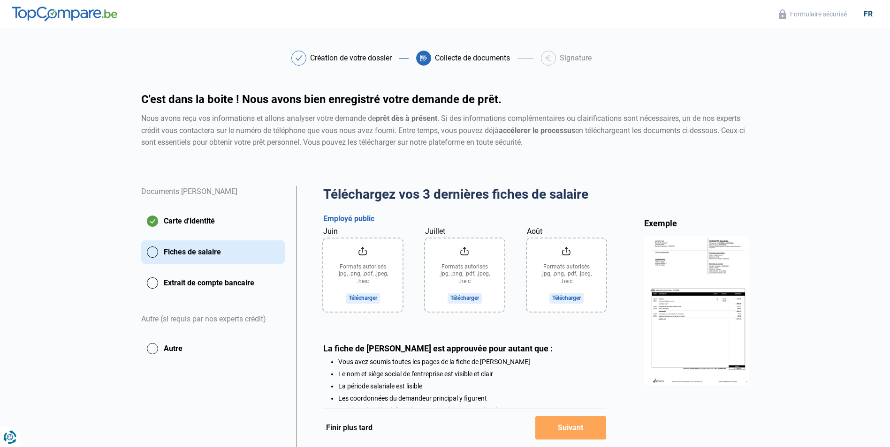
click at [359, 301] on input "Juin" at bounding box center [362, 275] width 79 height 73
click at [368, 296] on input "Juin" at bounding box center [362, 275] width 79 height 73
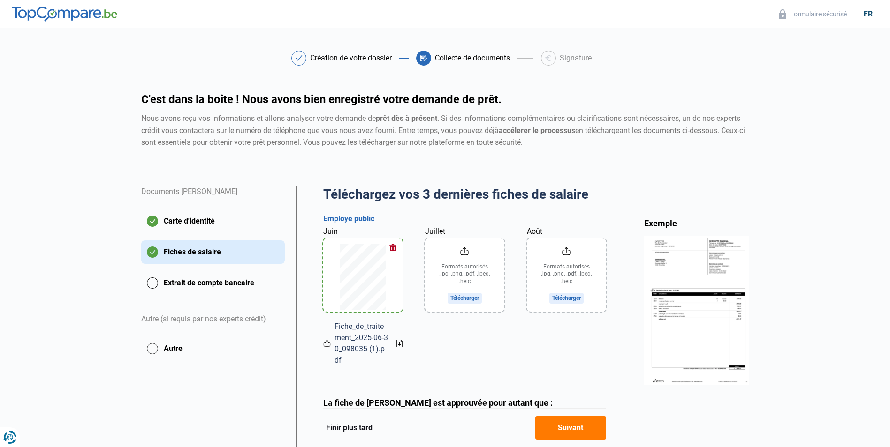
click at [470, 297] on input "Juillet" at bounding box center [464, 275] width 79 height 73
click at [565, 299] on input "Août" at bounding box center [566, 275] width 79 height 73
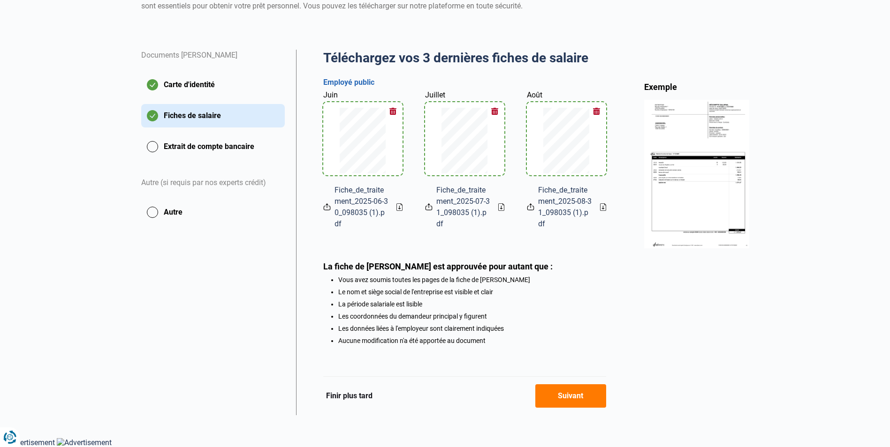
scroll to position [139, 0]
click at [574, 398] on button "Suivant" at bounding box center [570, 396] width 71 height 23
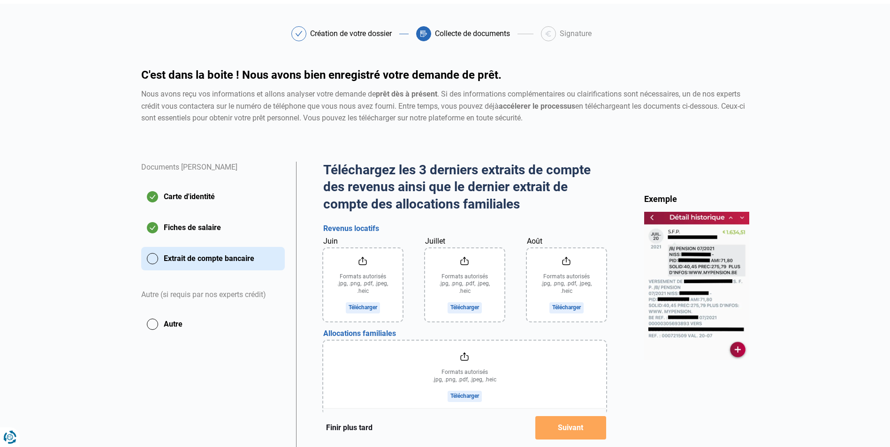
scroll to position [47, 0]
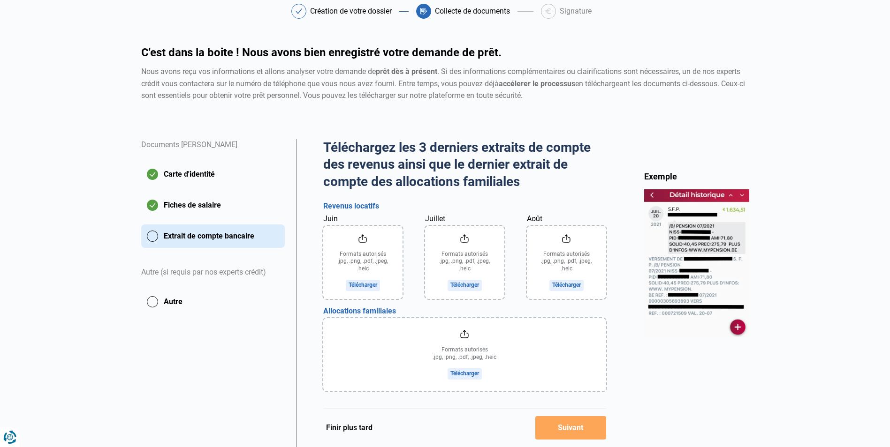
click at [362, 285] on input "Juin" at bounding box center [362, 262] width 79 height 73
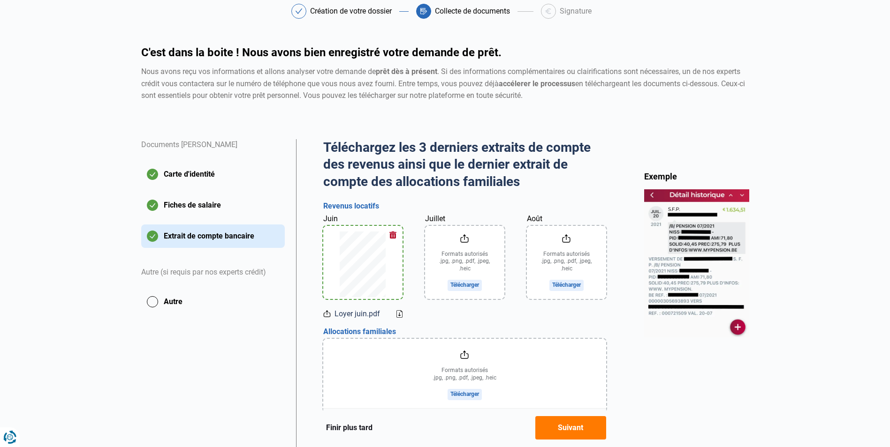
click at [467, 285] on input "Juillet" at bounding box center [464, 262] width 79 height 73
click at [566, 283] on input "Août" at bounding box center [566, 262] width 79 height 73
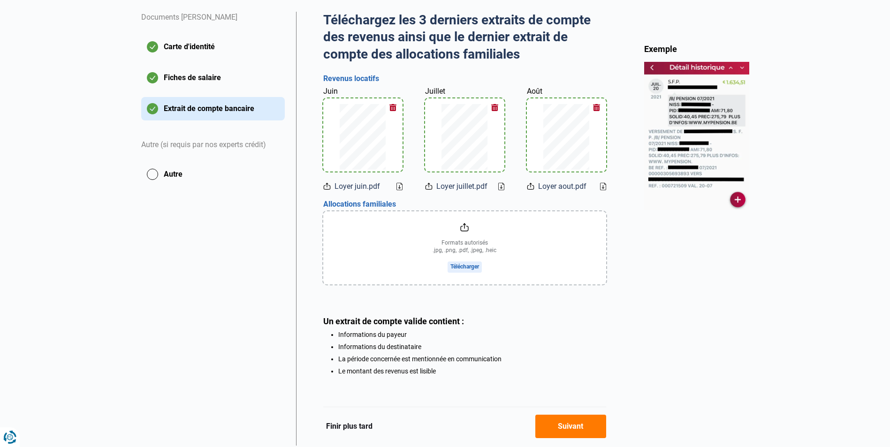
scroll to position [188, 0]
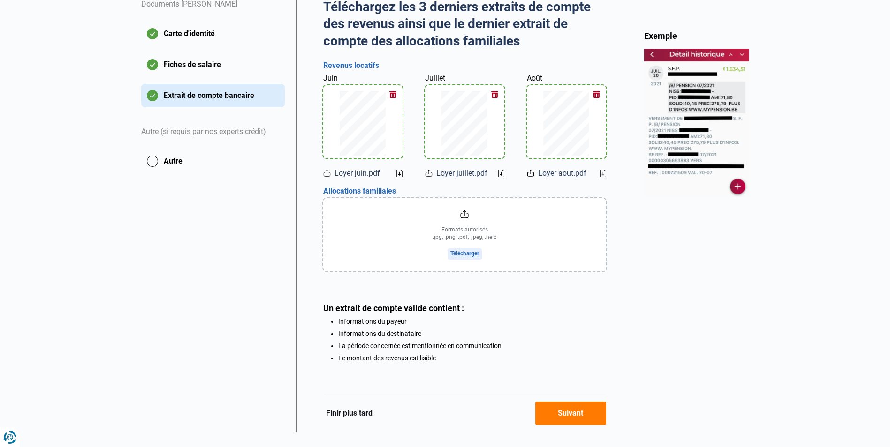
click at [467, 245] on input "file" at bounding box center [464, 234] width 283 height 73
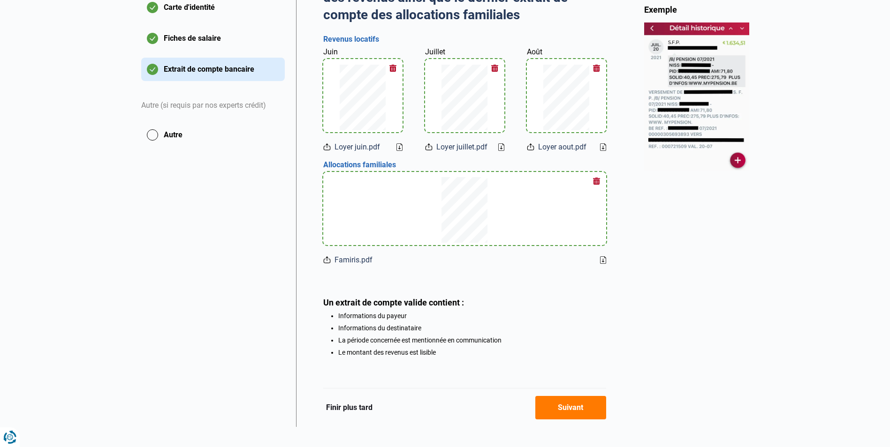
scroll to position [227, 0]
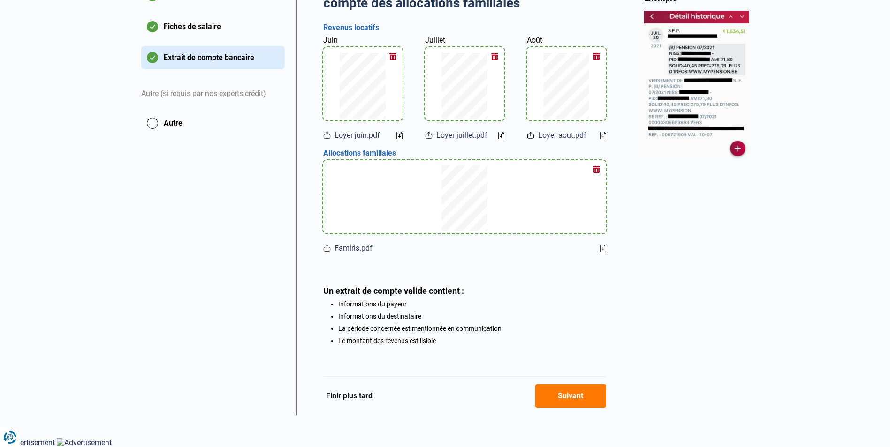
click at [571, 393] on button "Suivant" at bounding box center [570, 396] width 71 height 23
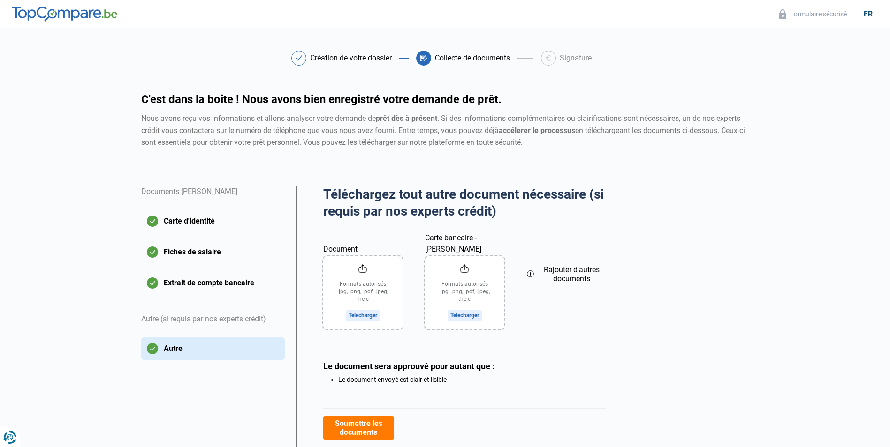
scroll to position [39, 0]
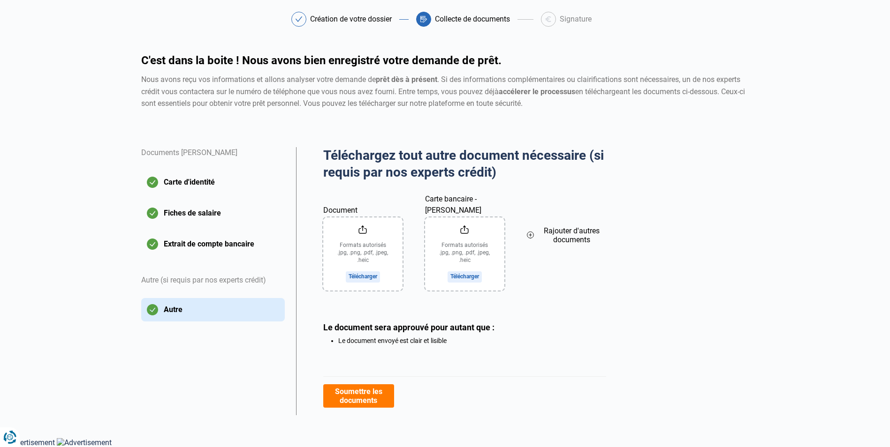
click at [460, 274] on input "Carte bancaire - Joseph Tabury" at bounding box center [464, 254] width 79 height 73
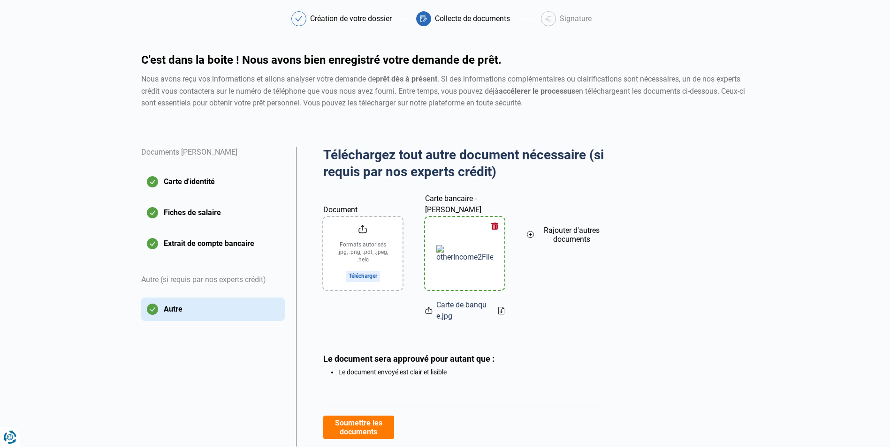
click at [366, 275] on input "Document" at bounding box center [362, 253] width 79 height 73
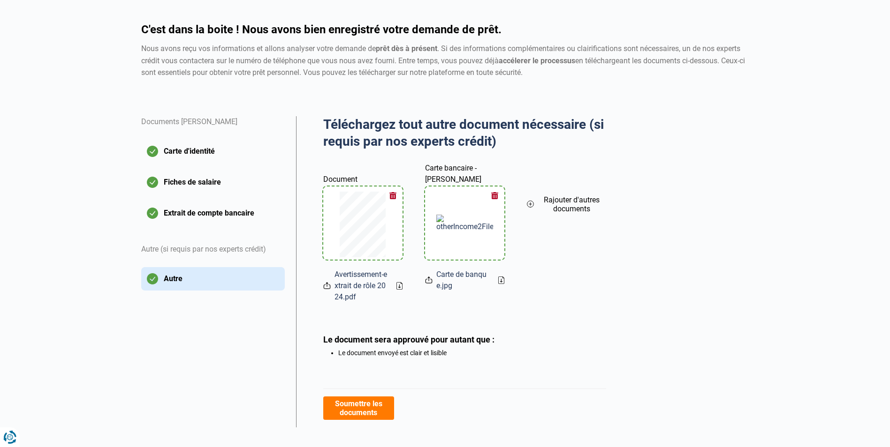
scroll to position [83, 0]
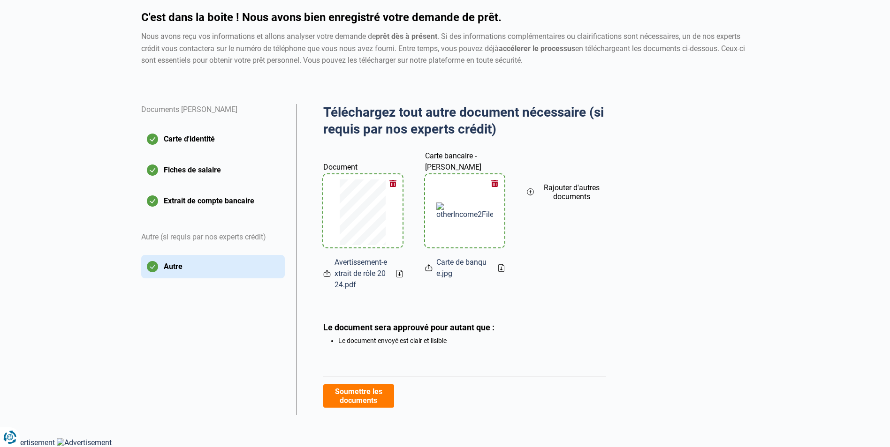
click at [359, 400] on button "Soumettre les documents" at bounding box center [358, 396] width 71 height 23
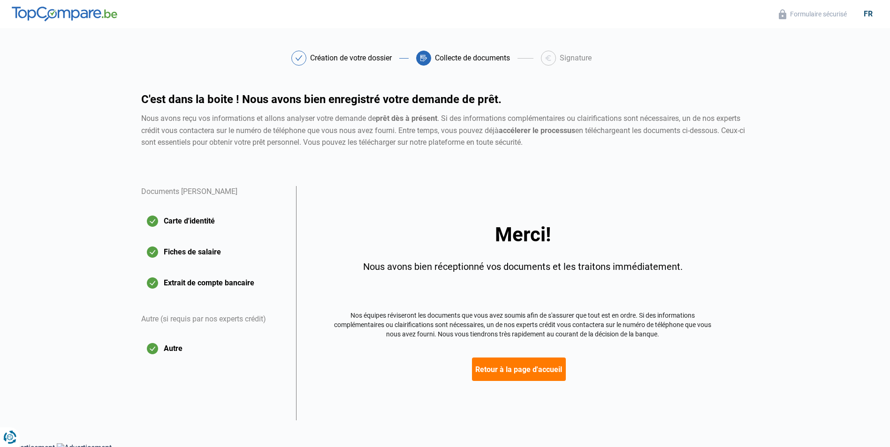
click at [520, 372] on button "Retour à la page d'accueil" at bounding box center [519, 369] width 94 height 23
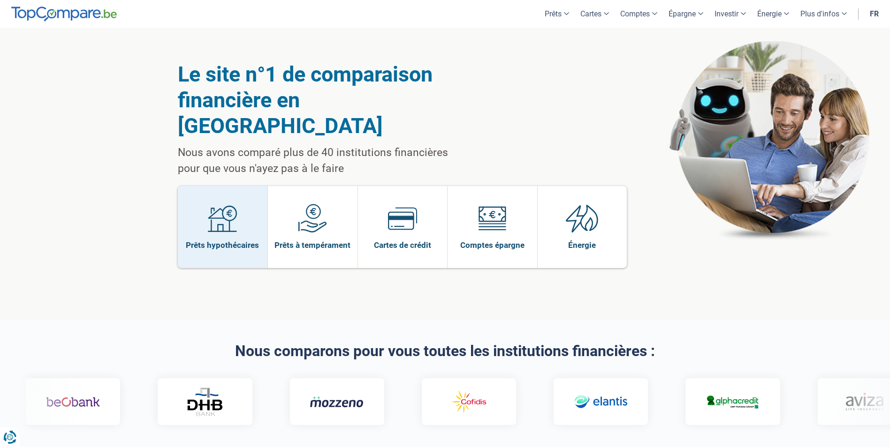
click at [218, 206] on img at bounding box center [222, 218] width 29 height 29
